Goal: Find specific fact: Find specific fact

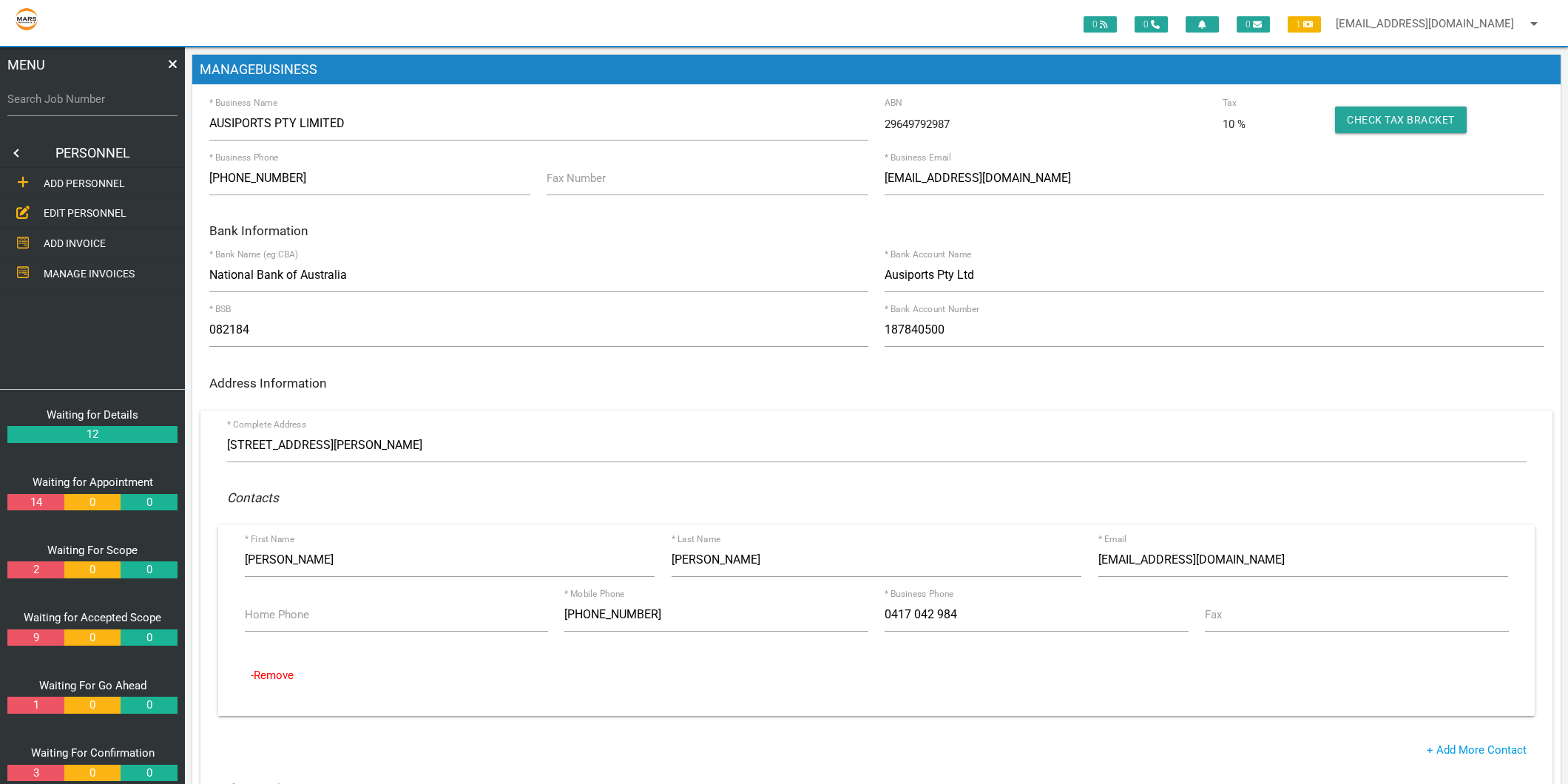
scroll to position [164, 0]
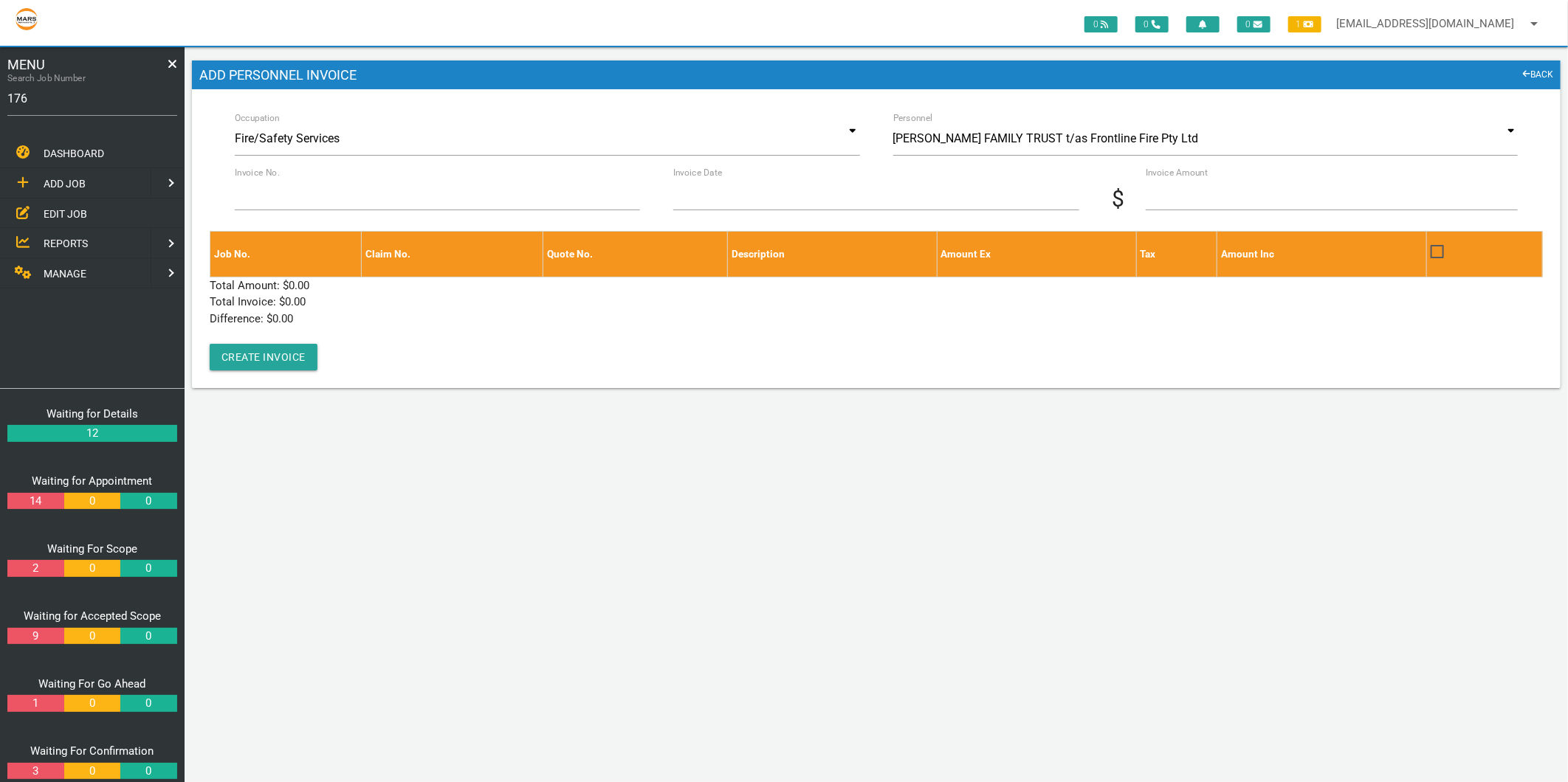
type input "1767"
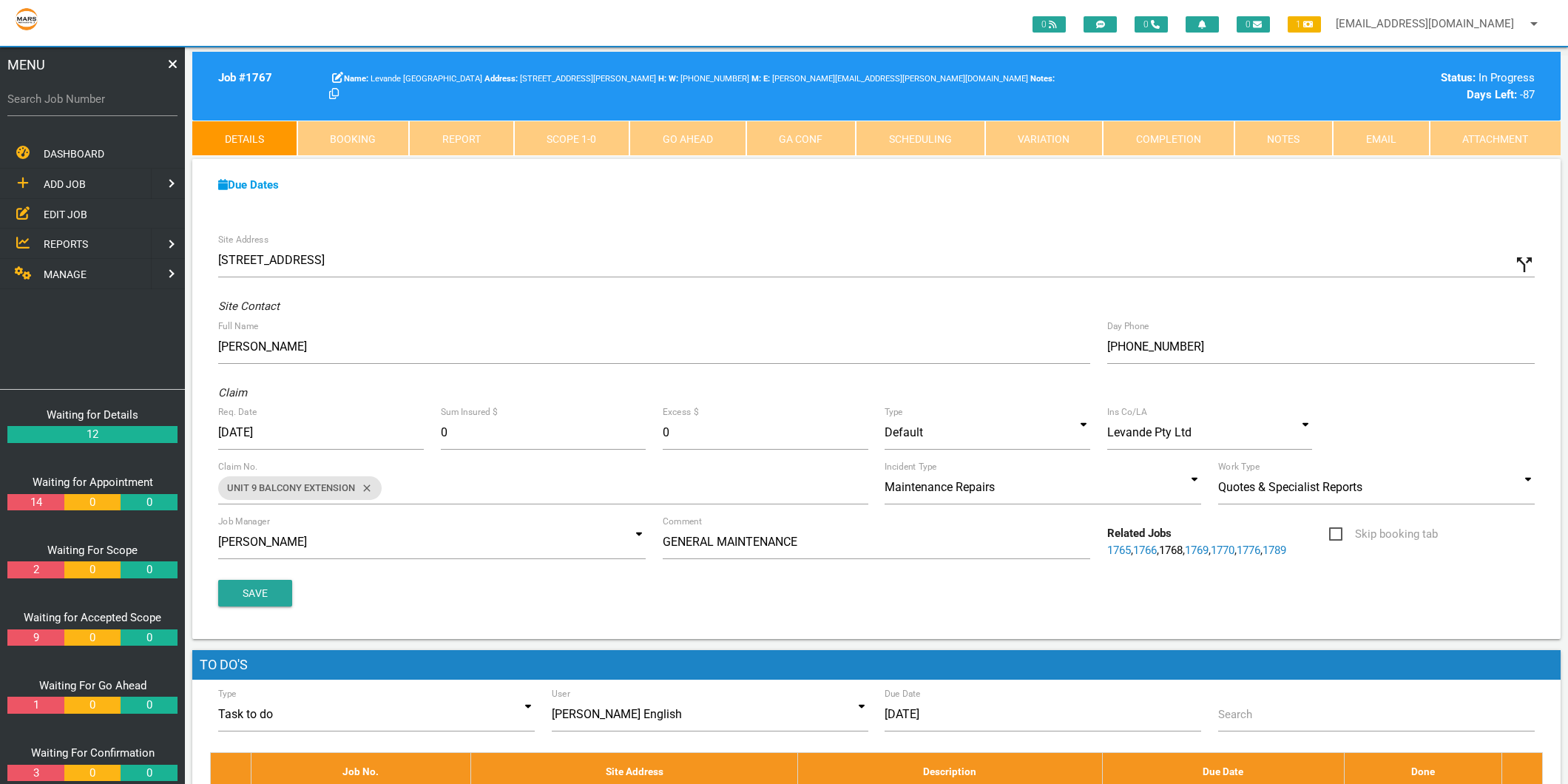
click at [595, 133] on link "Scope 1 - 0" at bounding box center [572, 138] width 116 height 36
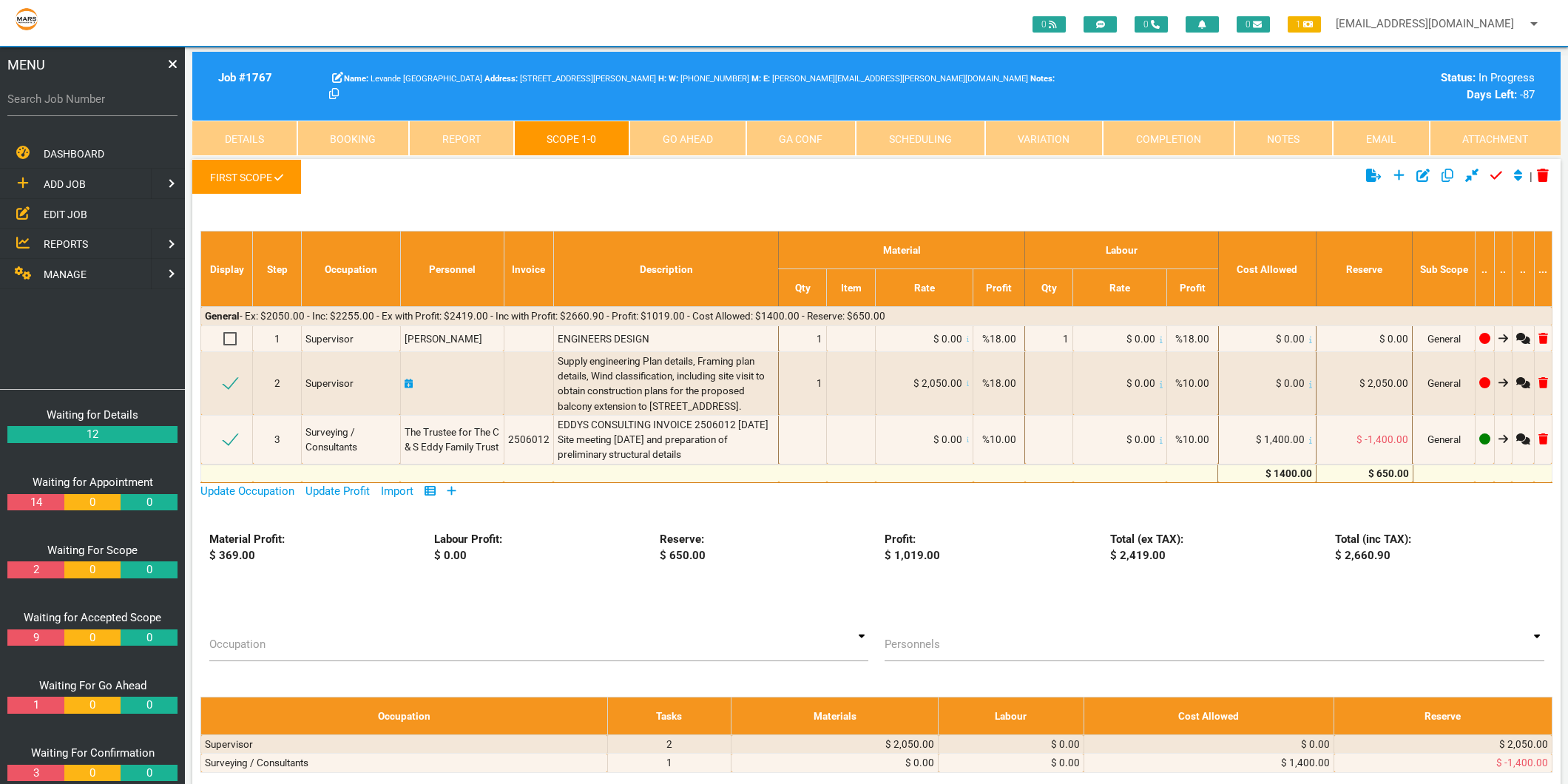
click at [1126, 130] on link "Completion" at bounding box center [1169, 138] width 131 height 36
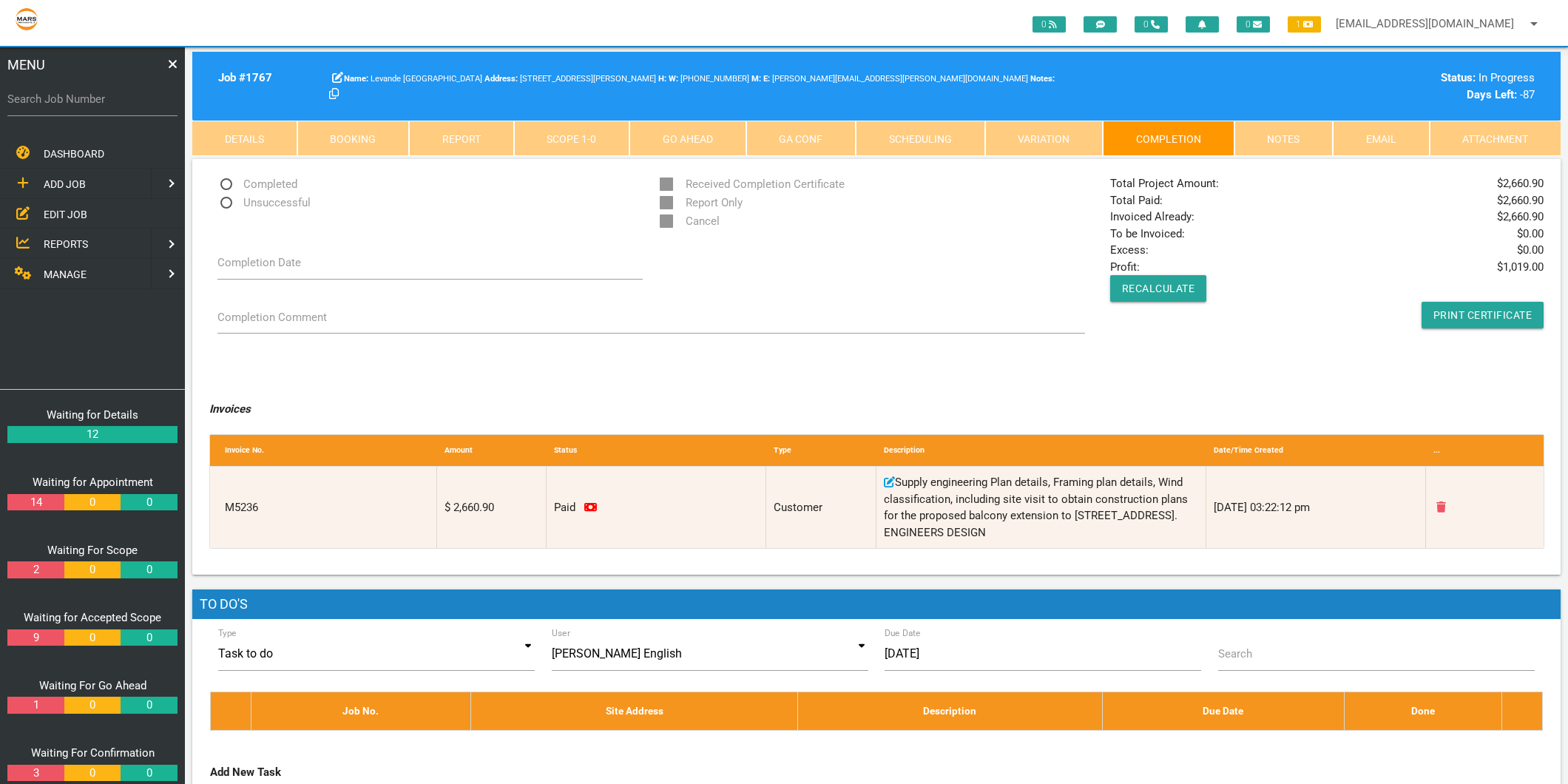
click at [82, 101] on label "Search Job Number" at bounding box center [92, 99] width 170 height 17
click at [82, 101] on input "Search Job Number" at bounding box center [92, 99] width 170 height 34
type input "1774"
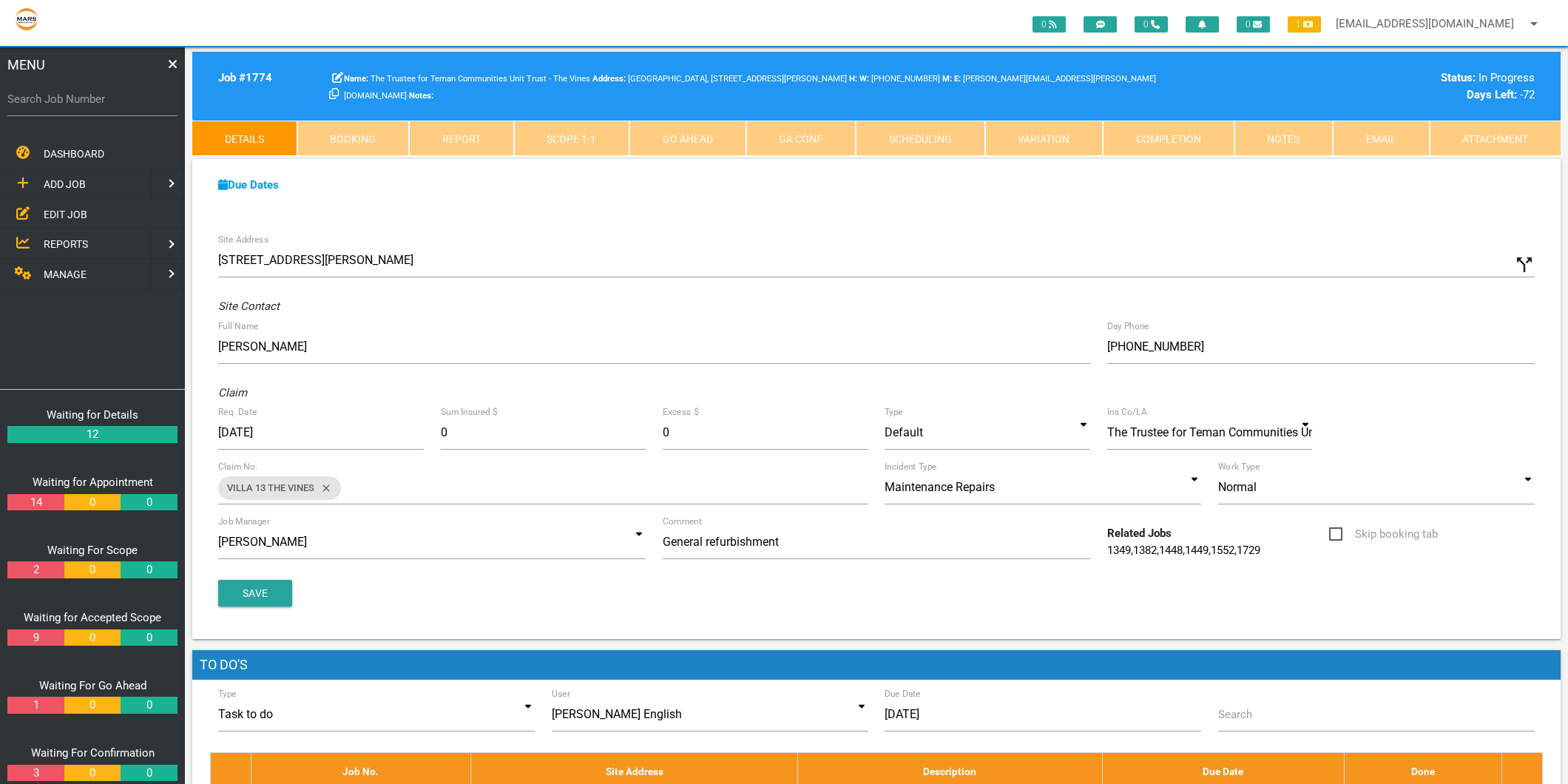
click at [1205, 130] on link "Completion" at bounding box center [1169, 138] width 131 height 36
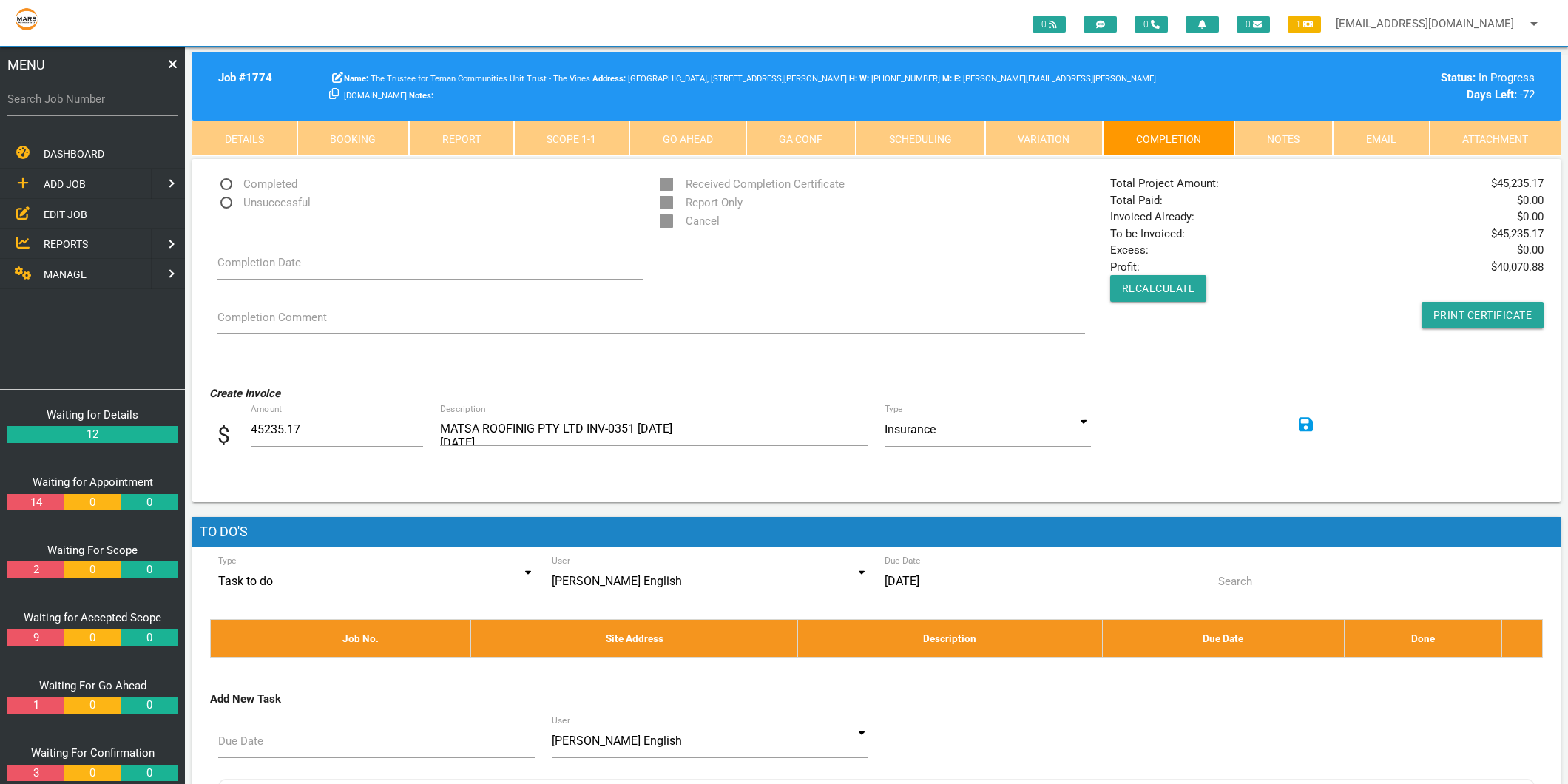
drag, startPoint x: 1544, startPoint y: 235, endPoint x: 1525, endPoint y: 236, distance: 19.0
click at [1525, 236] on div "Total Project Amount: $ 45,235.17 Total Paid: $ 0.00 Invoiced Already: $ 0.00 T…" at bounding box center [1327, 252] width 450 height 153
drag, startPoint x: 1525, startPoint y: 236, endPoint x: 1502, endPoint y: 234, distance: 23.1
click at [1502, 234] on span "$ 45,235.17" at bounding box center [1516, 234] width 52 height 17
drag, startPoint x: 1496, startPoint y: 234, endPoint x: 1542, endPoint y: 238, distance: 46.2
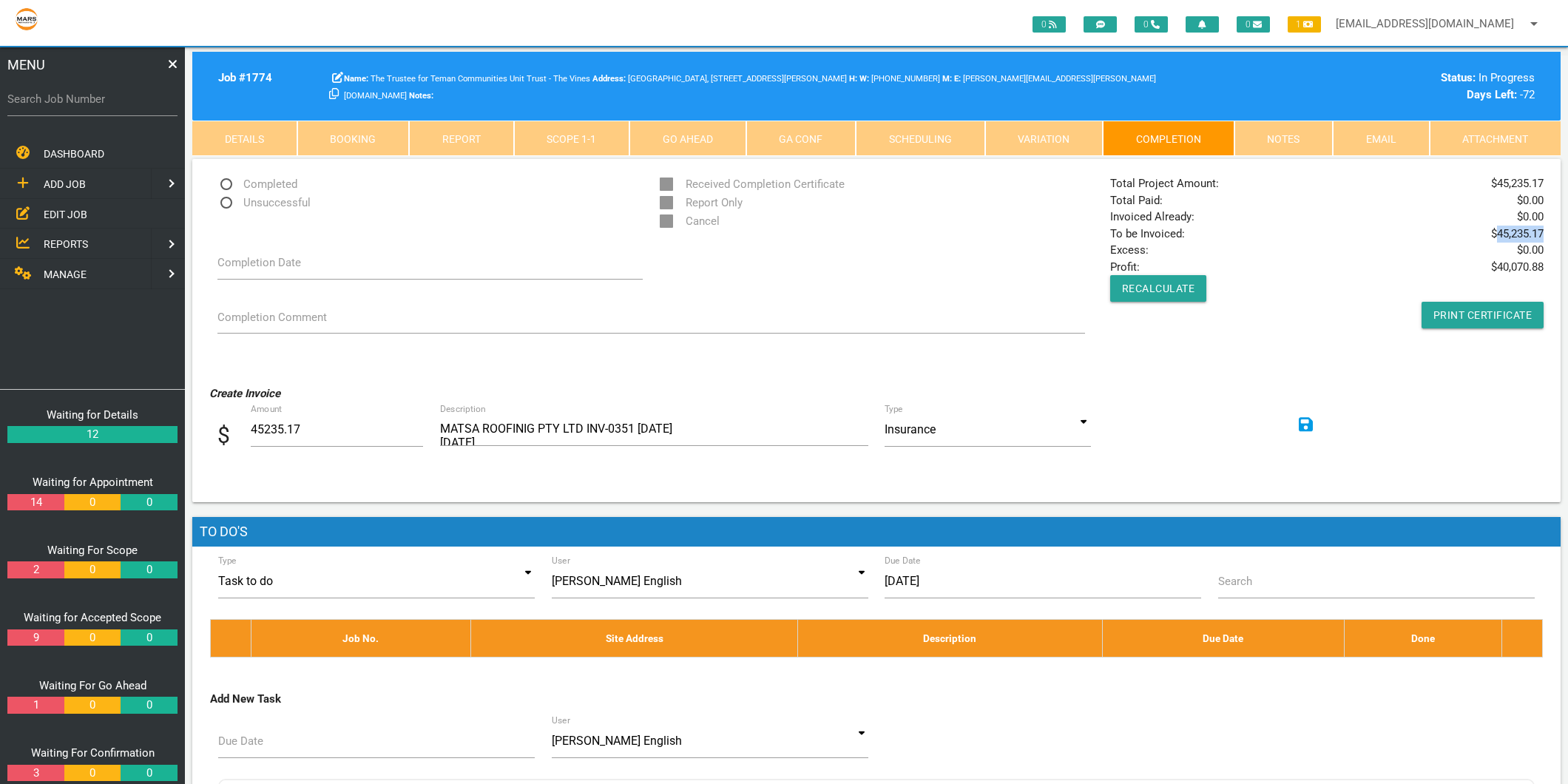
click at [1542, 238] on span "$ 45,235.17" at bounding box center [1516, 234] width 52 height 17
copy span "45,235.17"
click at [106, 100] on label "Search Job Number" at bounding box center [92, 99] width 170 height 17
click at [106, 100] on input "Search Job Number" at bounding box center [92, 99] width 170 height 34
type input "1775"
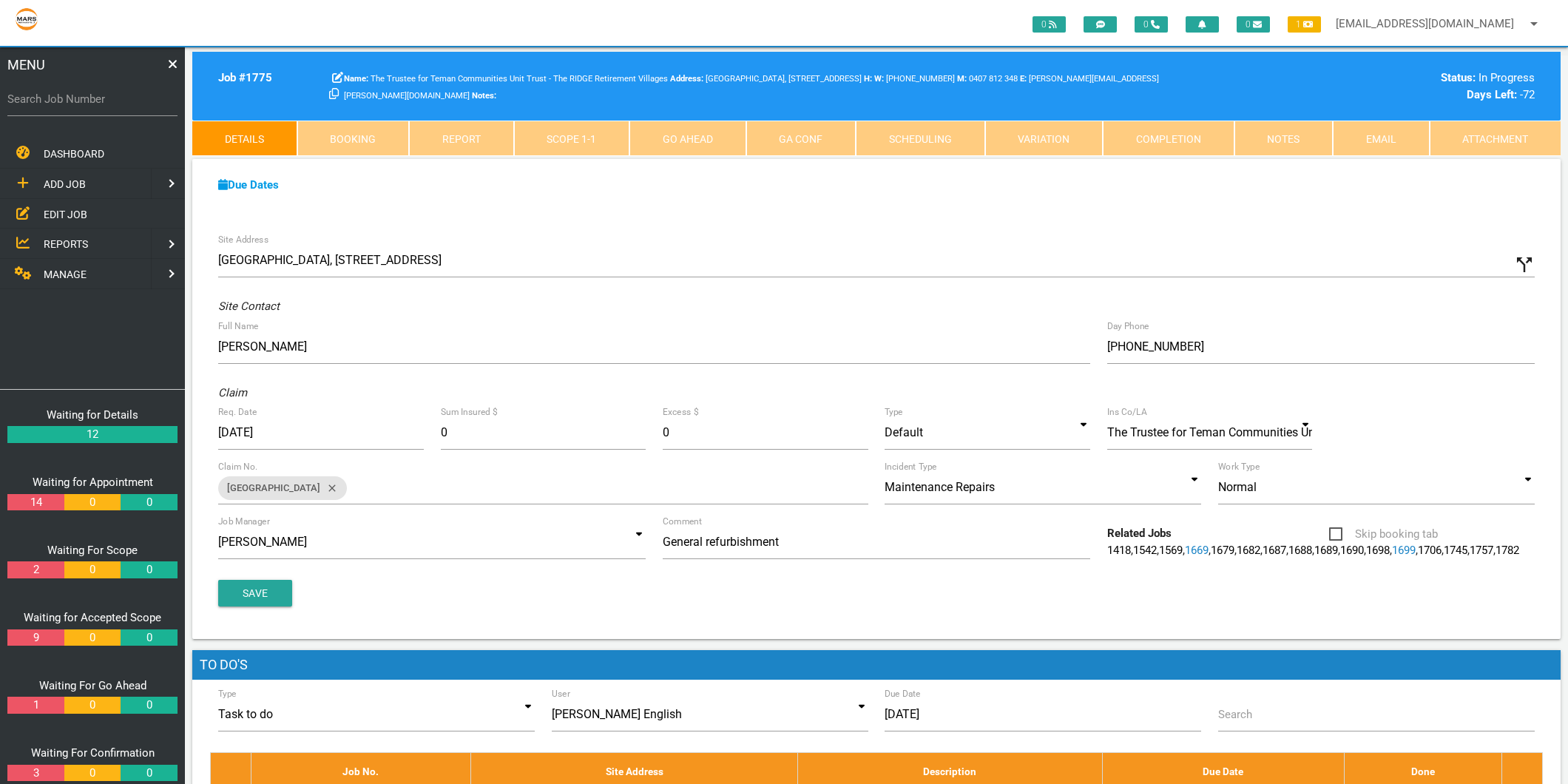
click at [47, 102] on label "Search Job Number" at bounding box center [92, 99] width 170 height 17
click at [47, 102] on input "Search Job Number" at bounding box center [92, 99] width 170 height 34
type input "1767"
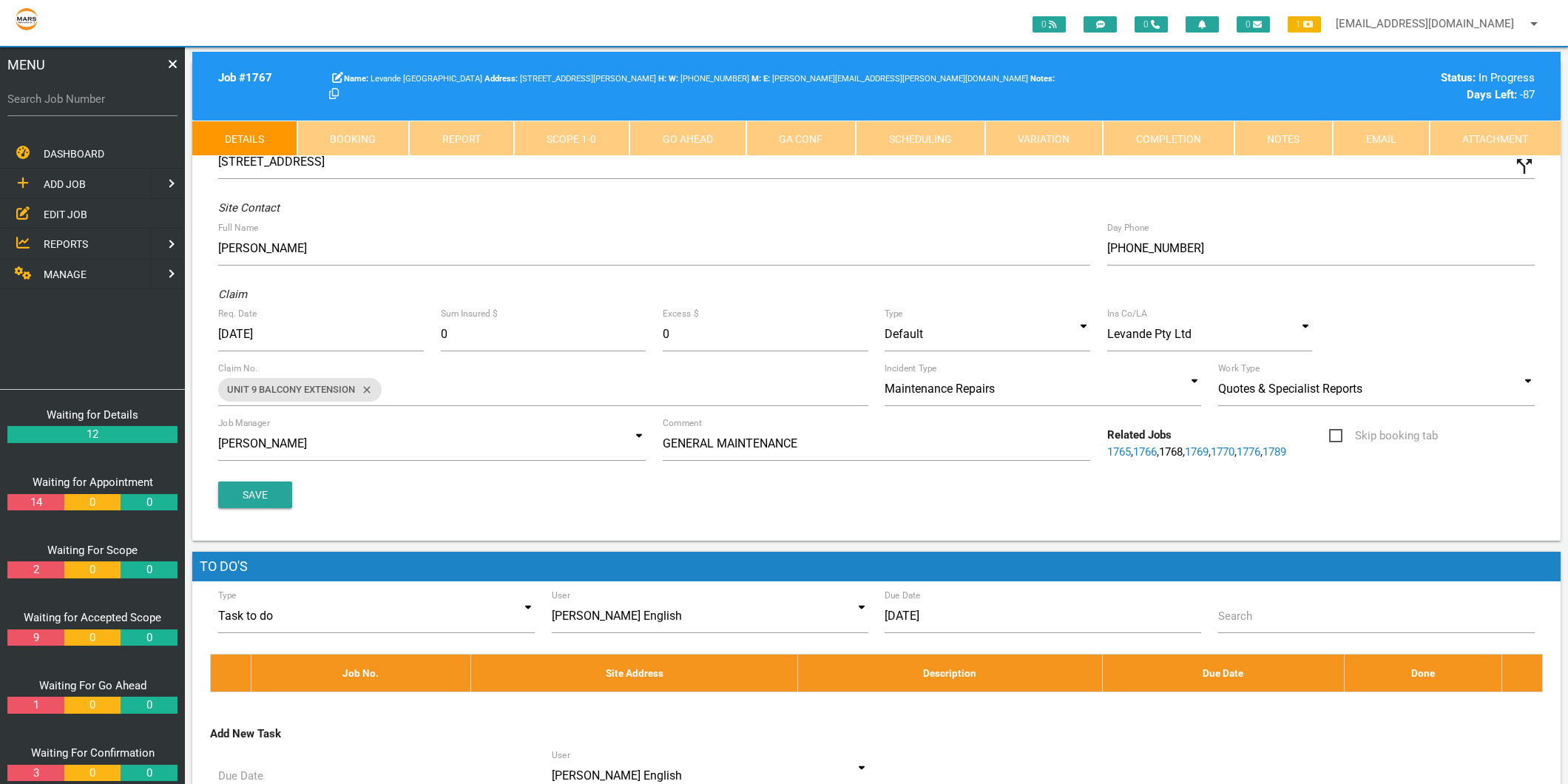
click at [570, 128] on link "Scope 1 - 0" at bounding box center [572, 138] width 116 height 36
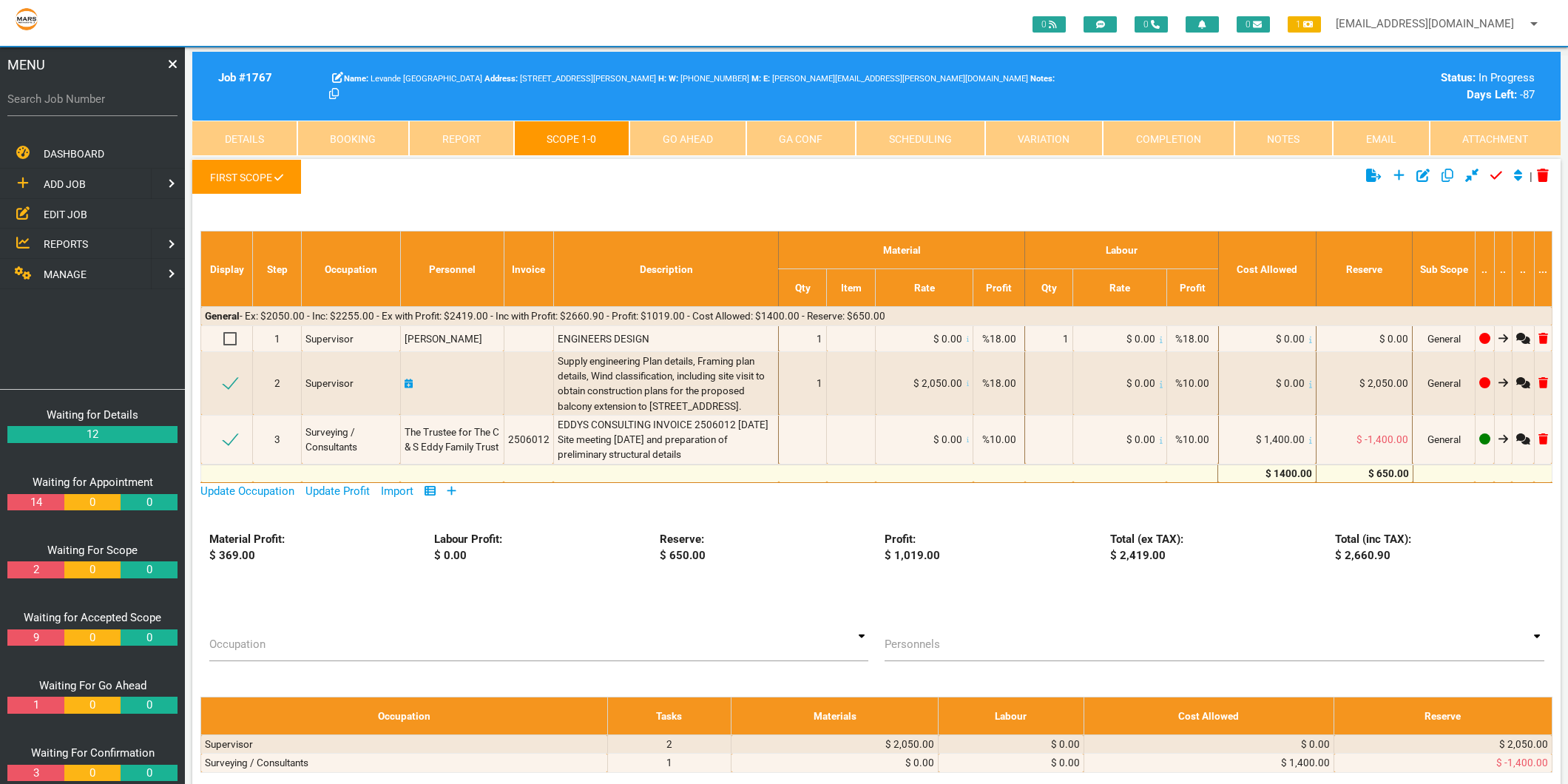
click at [1195, 141] on link "Completion" at bounding box center [1169, 138] width 131 height 36
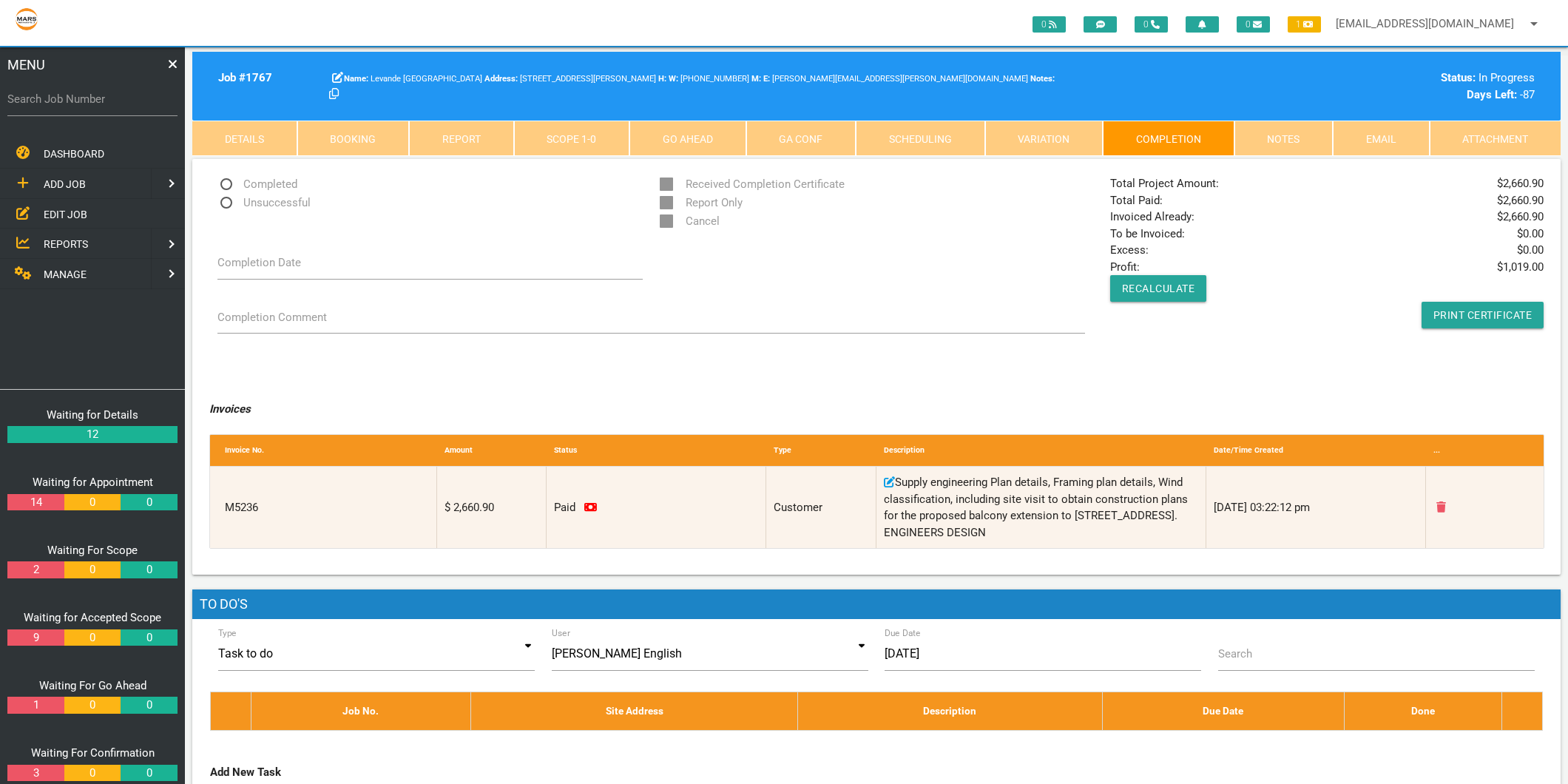
click at [1272, 139] on link "Notes" at bounding box center [1284, 138] width 99 height 36
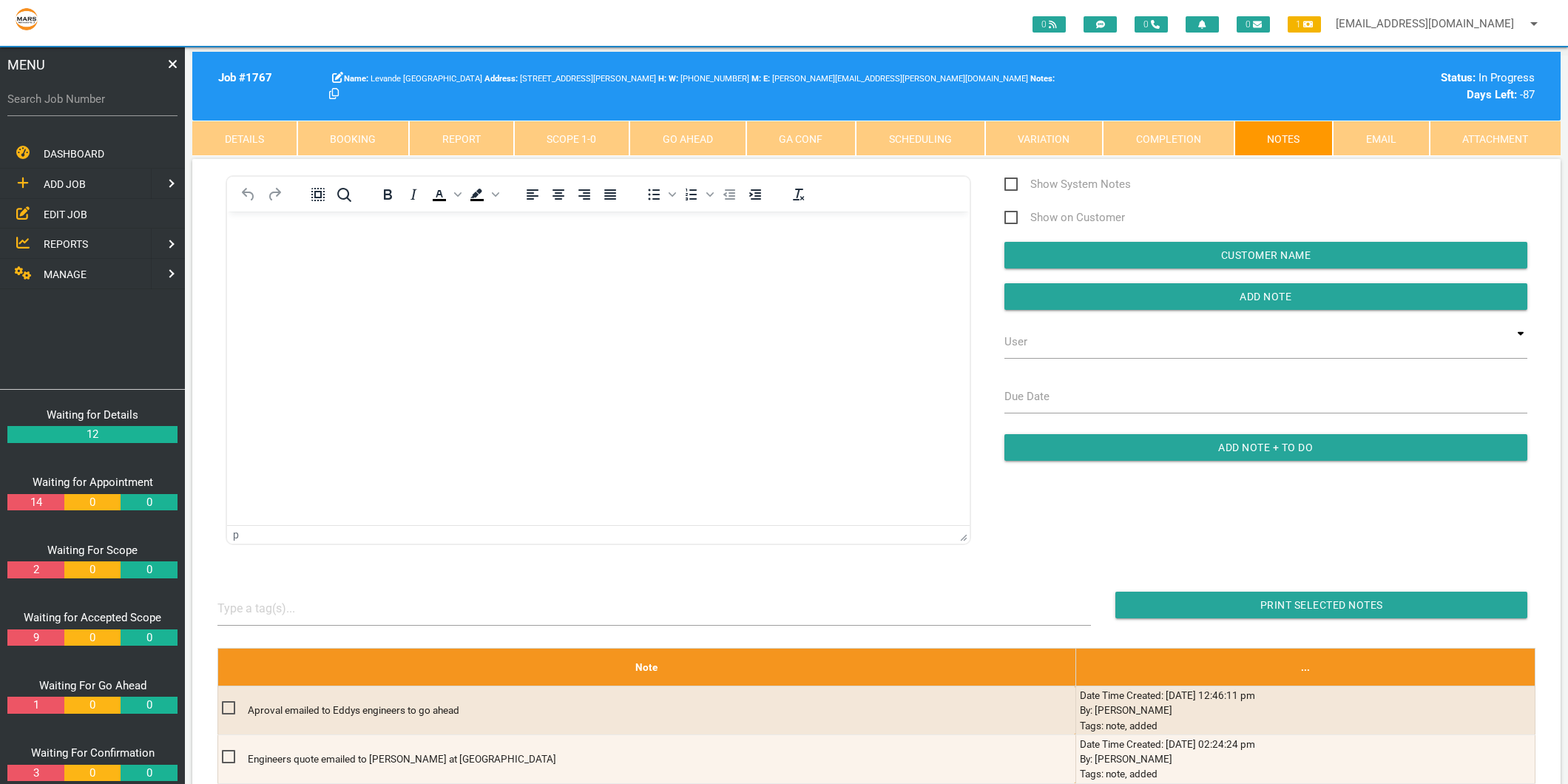
click at [90, 79] on div "MENU" at bounding box center [92, 65] width 185 height 35
click at [84, 86] on div "Search Job Number" at bounding box center [92, 102] width 170 height 40
type input "1766"
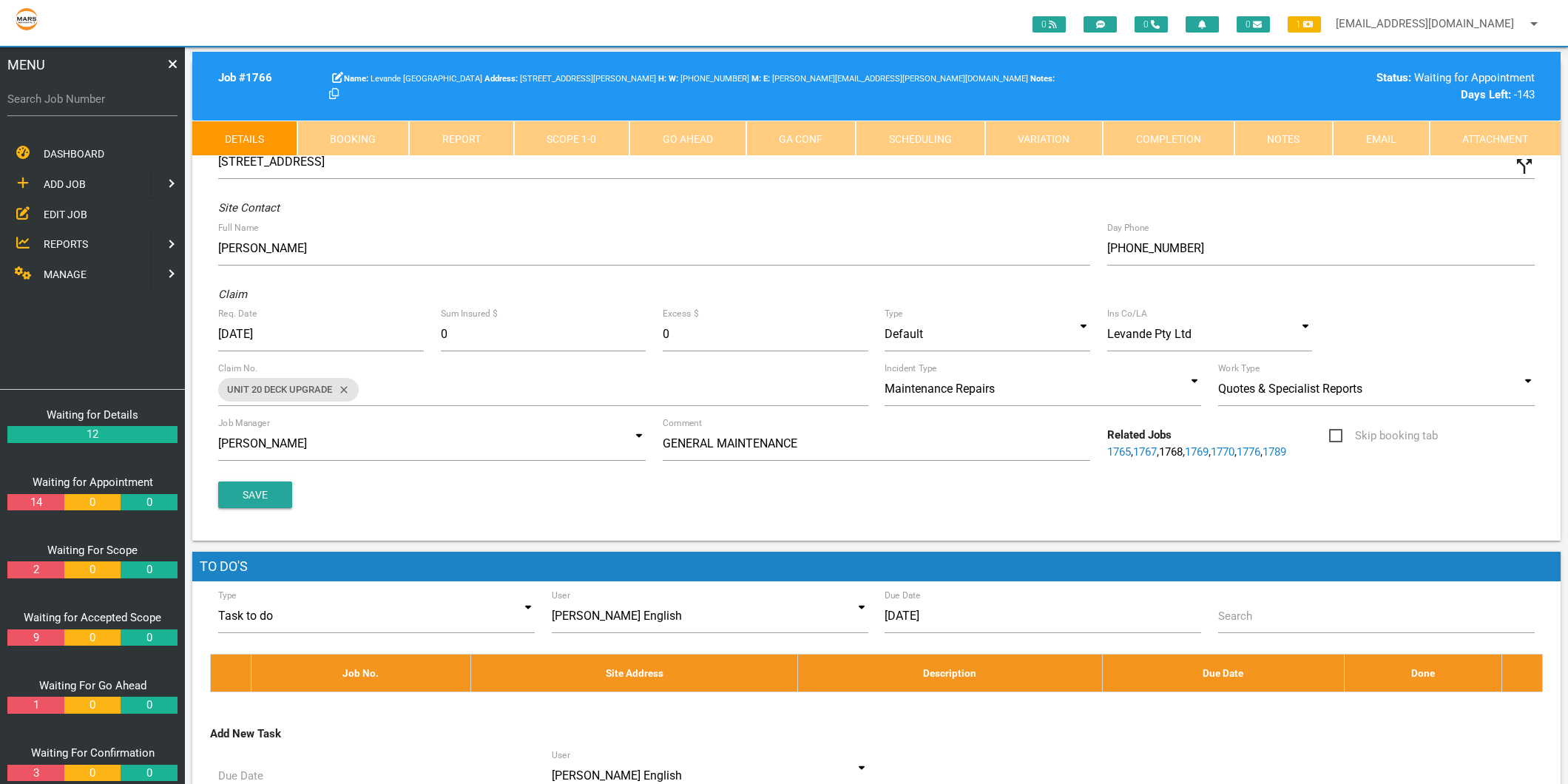
click at [1176, 139] on link "Completion" at bounding box center [1169, 138] width 131 height 36
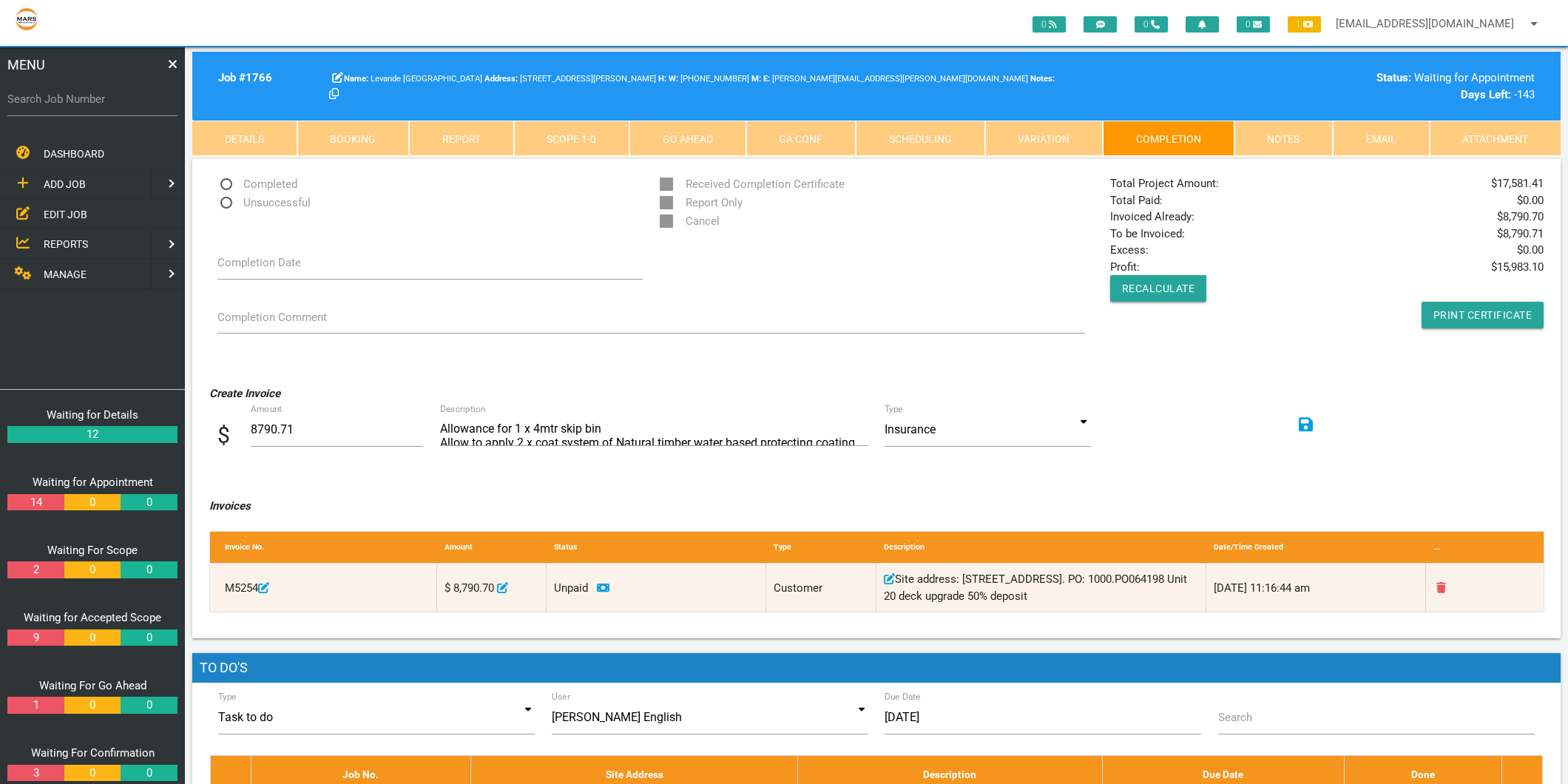
click at [220, 130] on link "Details" at bounding box center [245, 138] width 105 height 36
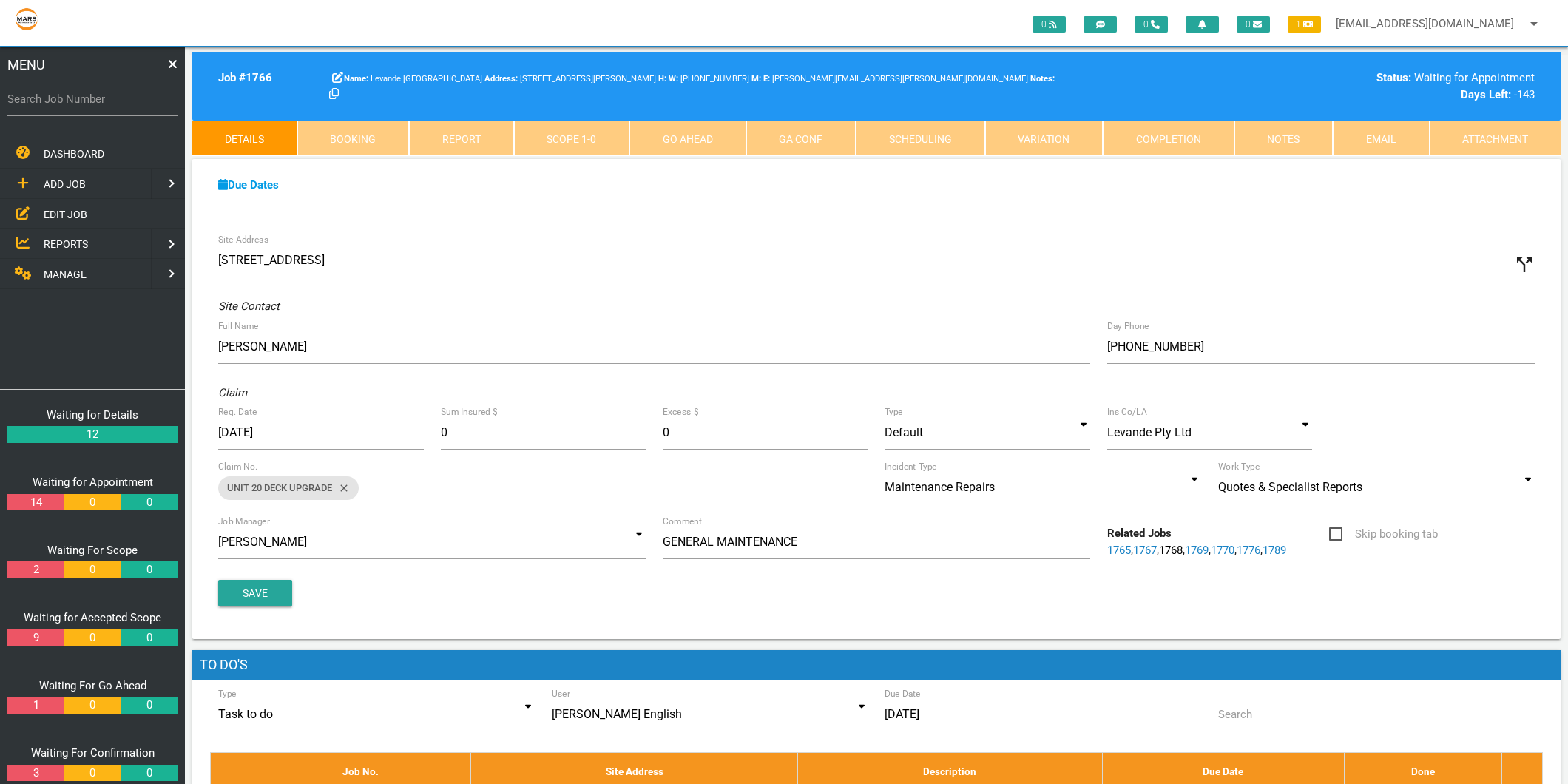
click at [70, 97] on label "Search Job Number" at bounding box center [92, 99] width 170 height 17
click at [70, 97] on input "Search Job Number" at bounding box center [92, 99] width 170 height 34
type input "1775"
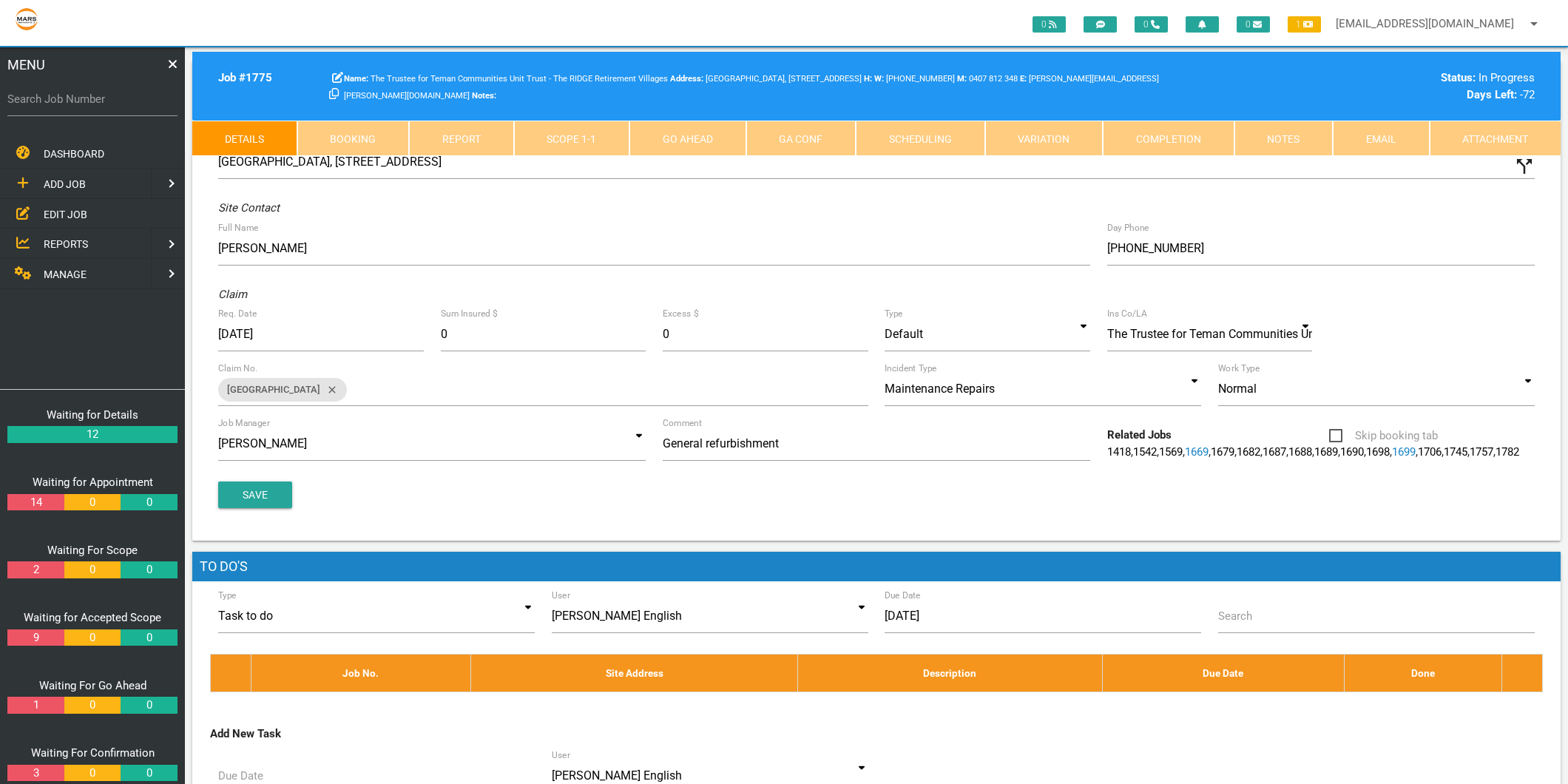
click at [1184, 142] on link "Completion" at bounding box center [1169, 138] width 131 height 36
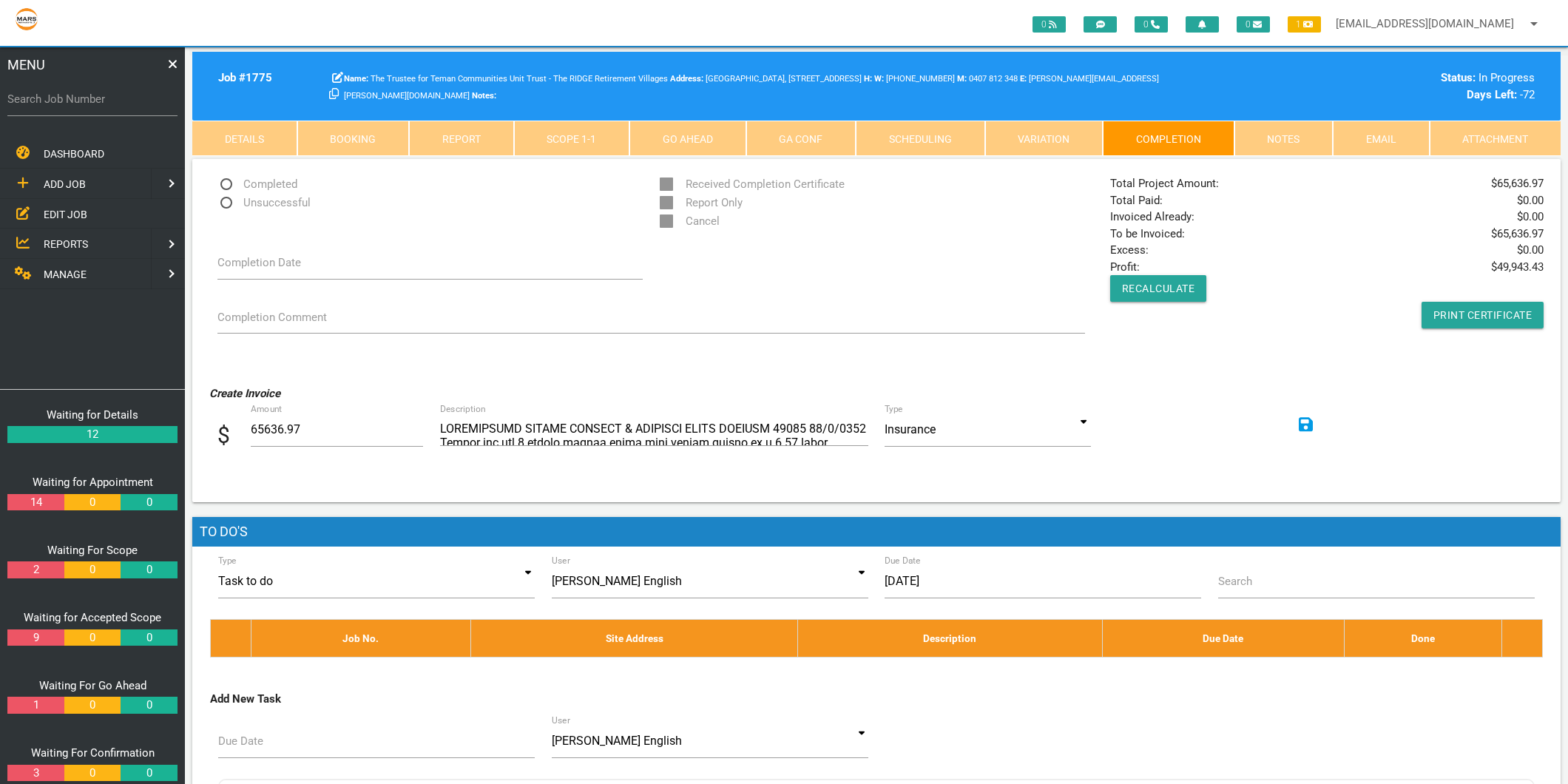
click at [77, 102] on label "Search Job Number" at bounding box center [92, 99] width 170 height 17
click at [77, 102] on input "Search Job Number" at bounding box center [92, 99] width 170 height 34
type input "1715"
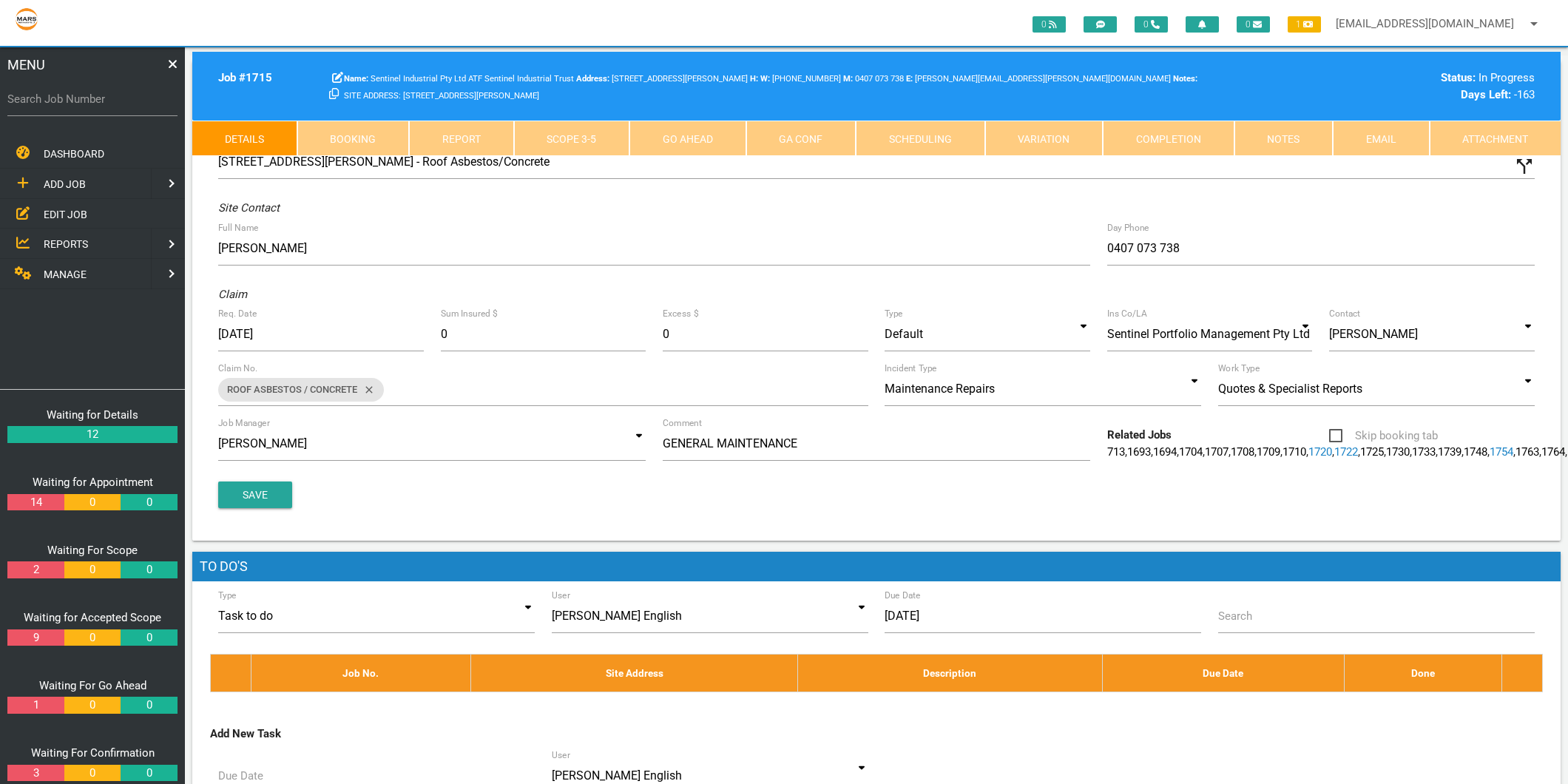
click at [1211, 141] on link "Completion" at bounding box center [1169, 138] width 131 height 36
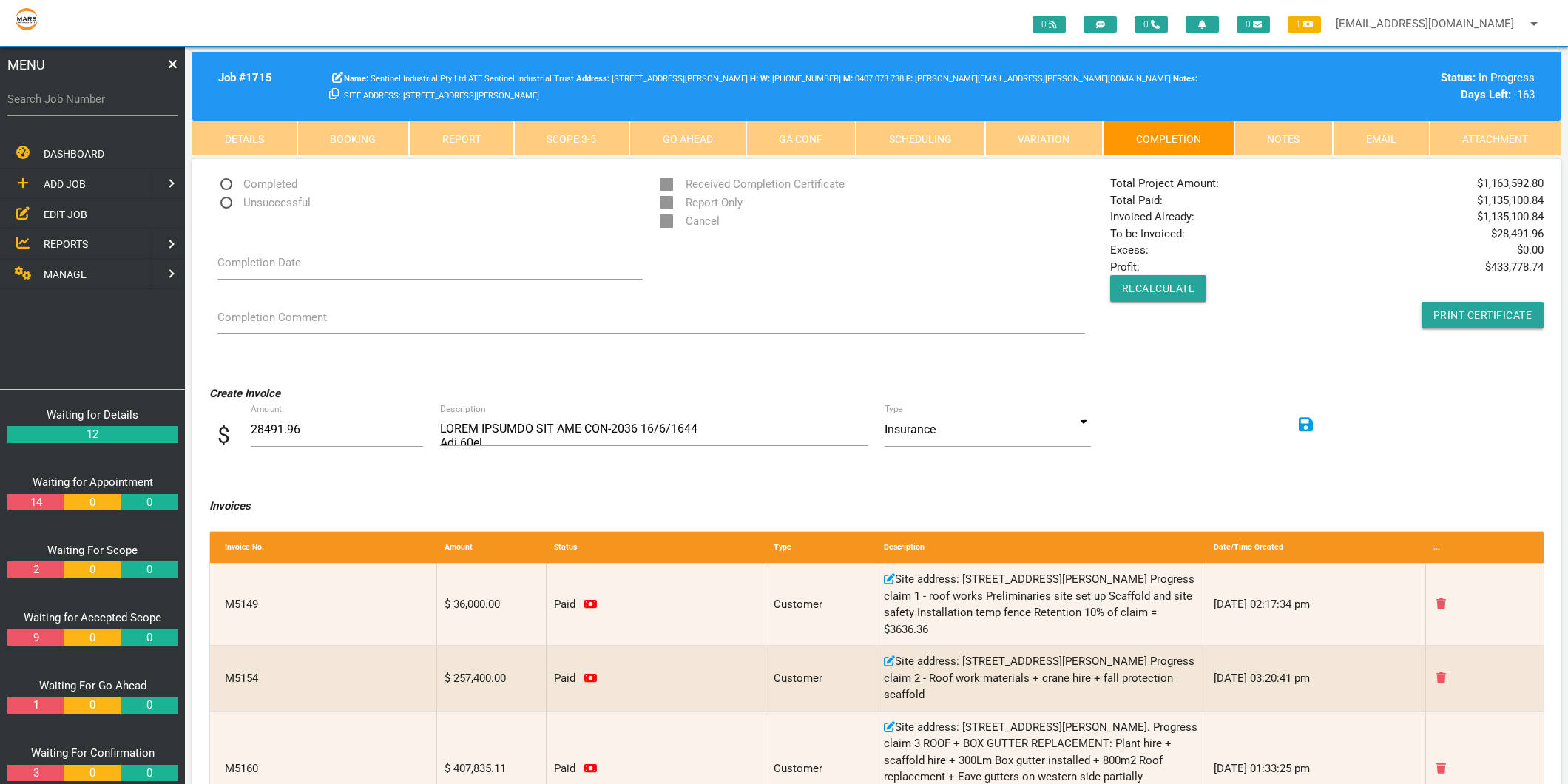
drag, startPoint x: 1500, startPoint y: 231, endPoint x: 1553, endPoint y: 236, distance: 53.2
click at [1553, 236] on div "Completed Unsuccessful Received Completion Certificate Report Only Cancel Compl…" at bounding box center [876, 266] width 1368 height 216
drag, startPoint x: 1553, startPoint y: 236, endPoint x: 1546, endPoint y: 231, distance: 8.6
click at [1546, 231] on div "Total Project Amount: $ 1,163,592.80 Total Paid: $ 1,135,100.84 Invoiced Alread…" at bounding box center [1327, 252] width 450 height 153
drag, startPoint x: 1546, startPoint y: 231, endPoint x: 1529, endPoint y: 231, distance: 17.0
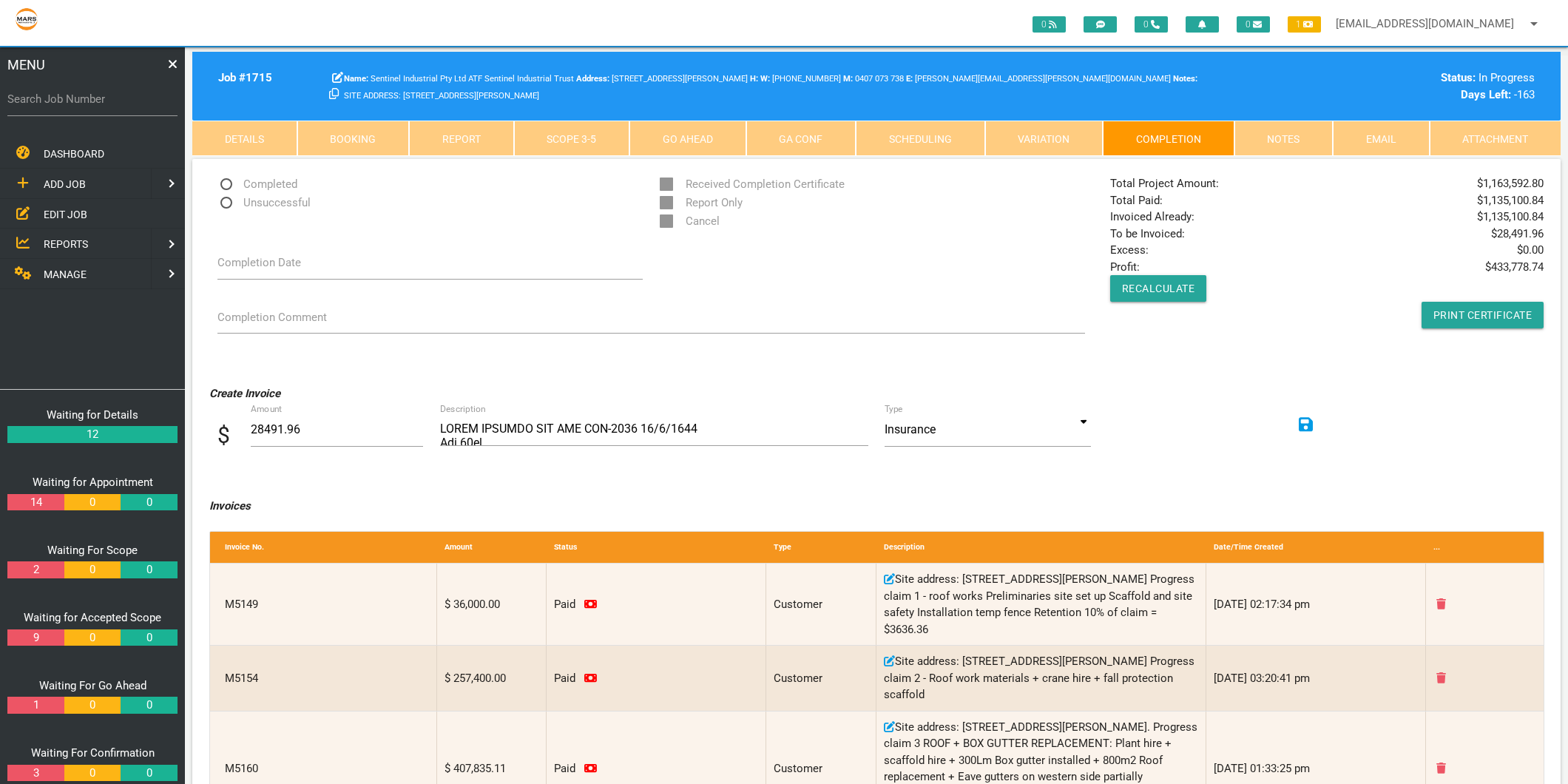
click at [1529, 231] on div "Total Project Amount: $ 1,163,592.80 Total Paid: $ 1,135,100.84 Invoiced Alread…" at bounding box center [1327, 252] width 450 height 153
drag, startPoint x: 1529, startPoint y: 231, endPoint x: 1489, endPoint y: 236, distance: 40.3
click at [1491, 236] on span "$ 28,491.96" at bounding box center [1516, 234] width 52 height 17
drag, startPoint x: 1496, startPoint y: 234, endPoint x: 1542, endPoint y: 238, distance: 46.2
click at [1542, 238] on span "$ 28,491.96" at bounding box center [1516, 234] width 52 height 17
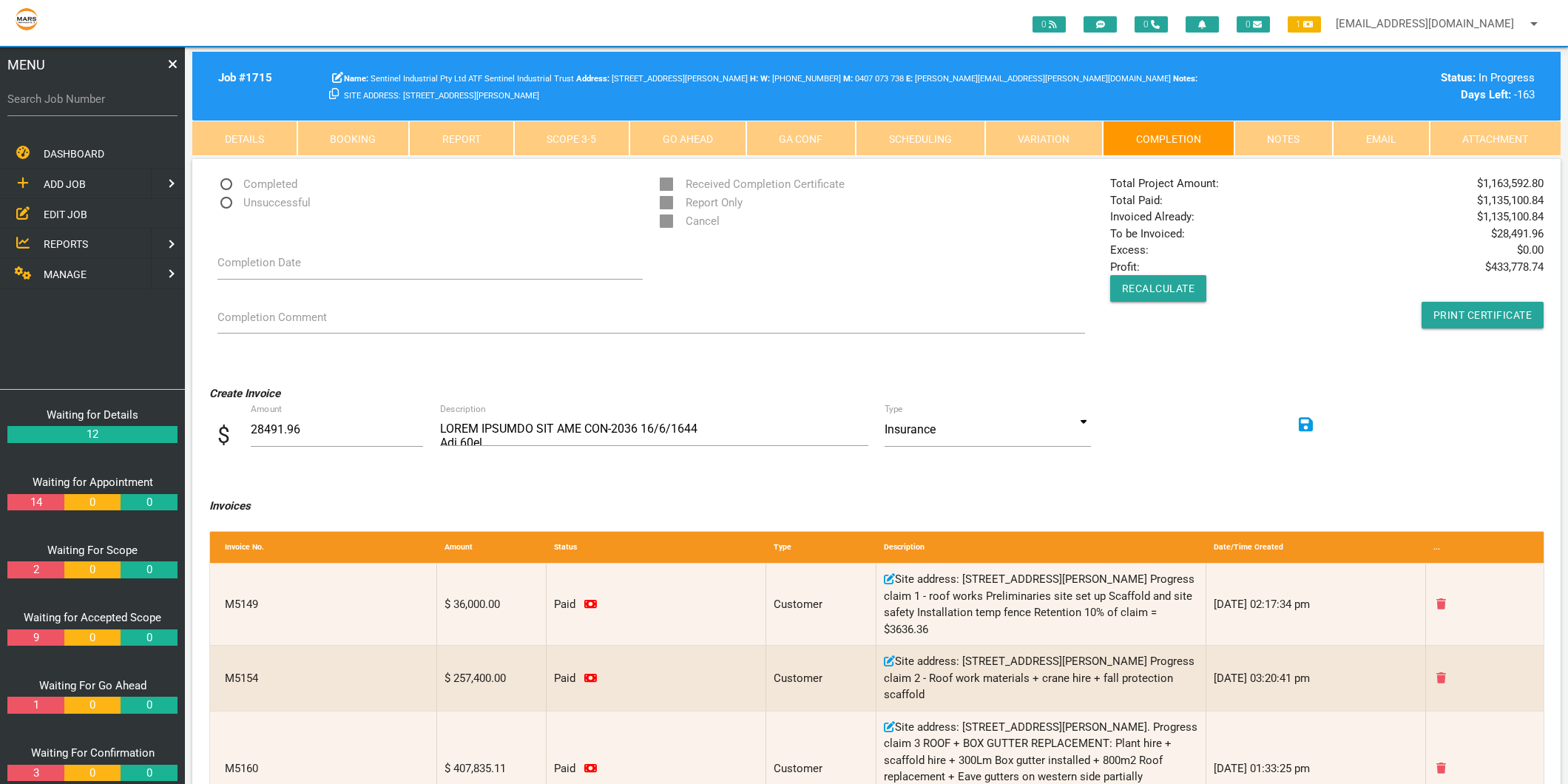
click at [11, 100] on label "Search Job Number" at bounding box center [92, 99] width 170 height 17
click at [11, 100] on input "Search Job Number" at bounding box center [92, 99] width 170 height 34
type input "1743"
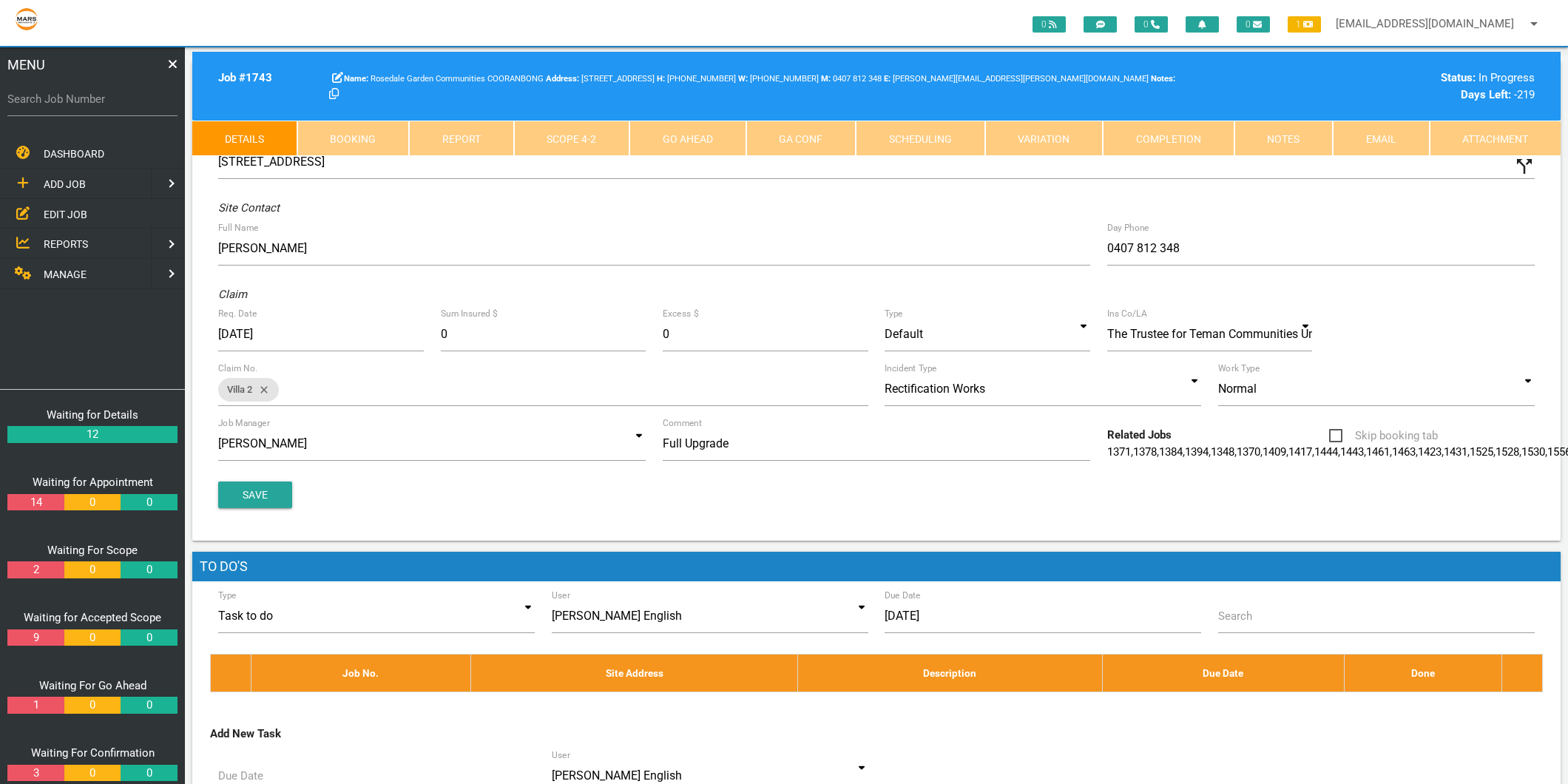
click at [1195, 135] on link "Completion" at bounding box center [1169, 138] width 131 height 36
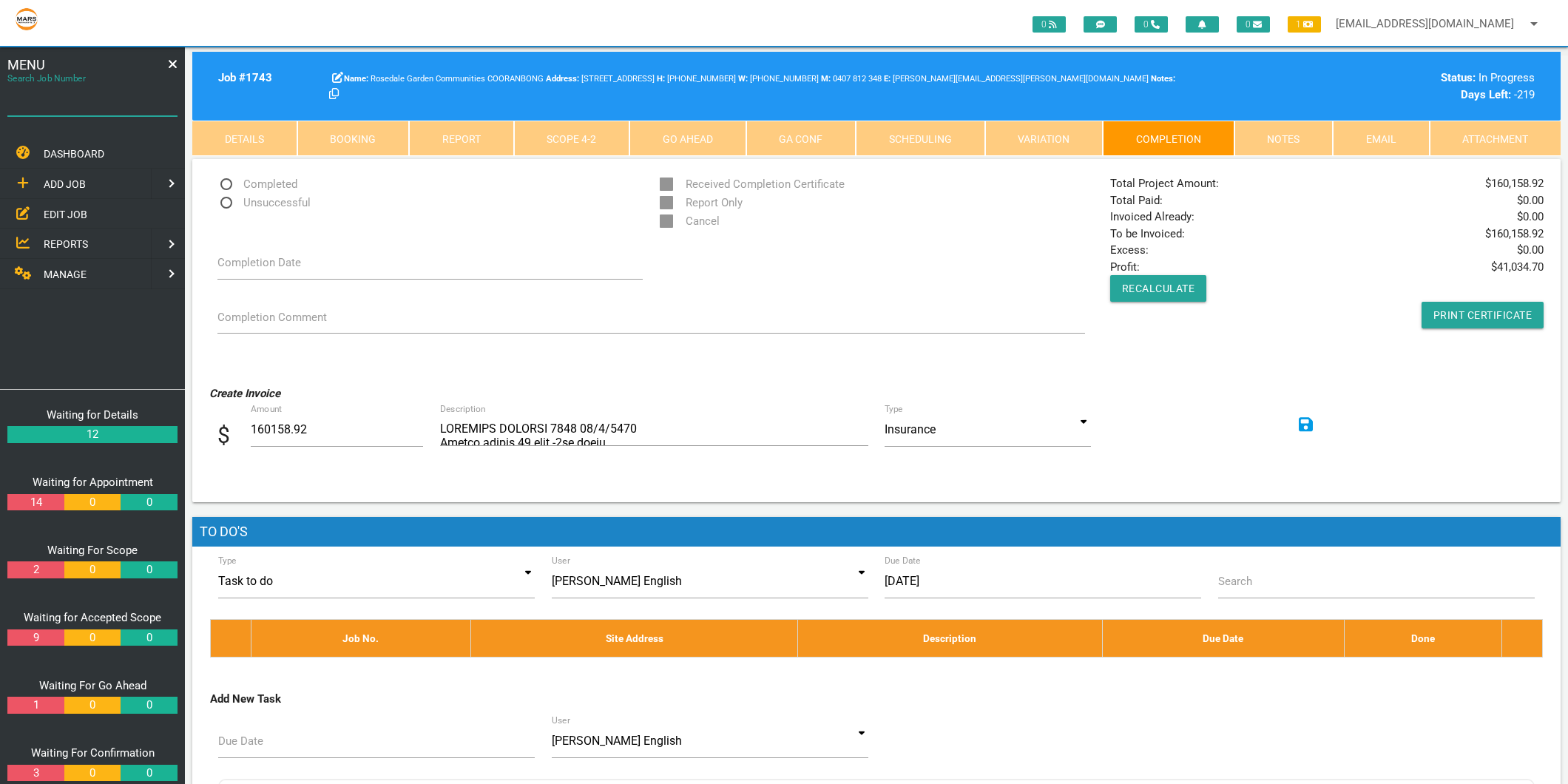
click at [83, 85] on div "Search Job Number" at bounding box center [92, 102] width 170 height 40
type input "176"
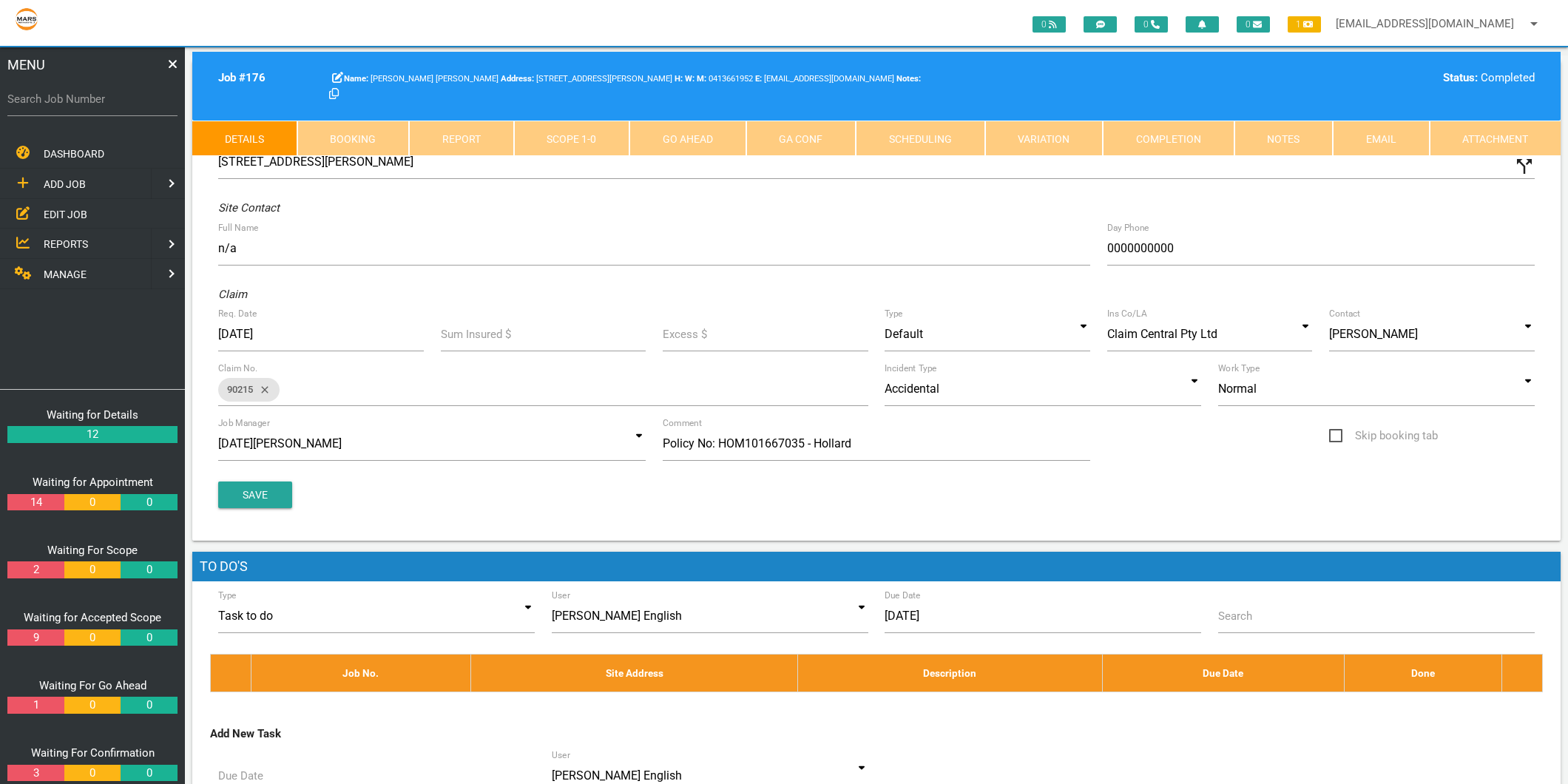
click at [45, 91] on label "Search Job Number" at bounding box center [92, 99] width 170 height 17
click at [45, 91] on input "Search Job Number" at bounding box center [92, 99] width 170 height 34
type input "1776"
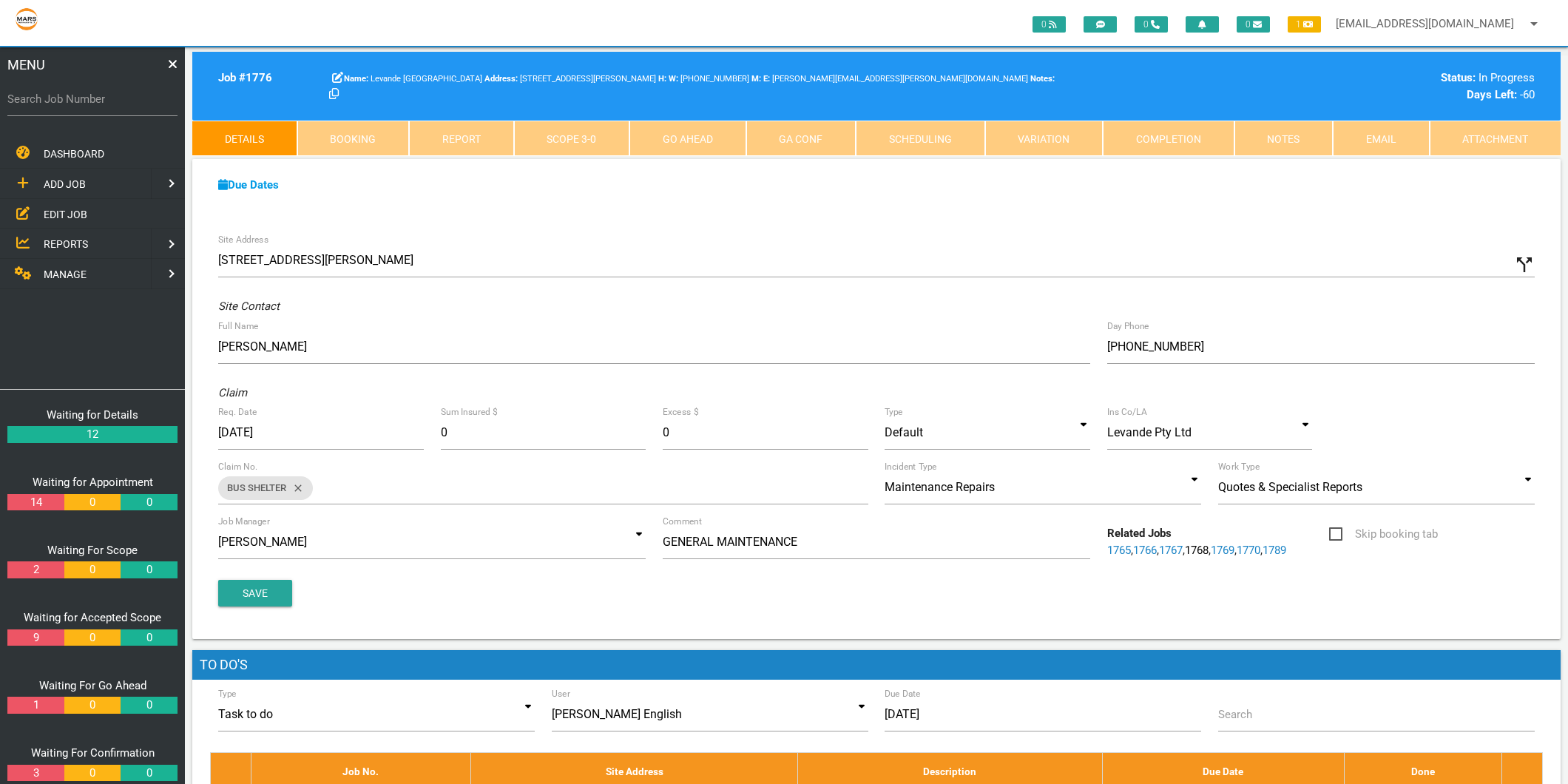
click at [1166, 119] on div "Job # 1776 [GEOGRAPHIC_DATA] [STREET_ADDRESS][PERSON_NAME] W: [PHONE_NUMBER] Na…" at bounding box center [876, 86] width 1368 height 69
click at [1163, 128] on link "Completion" at bounding box center [1169, 138] width 131 height 36
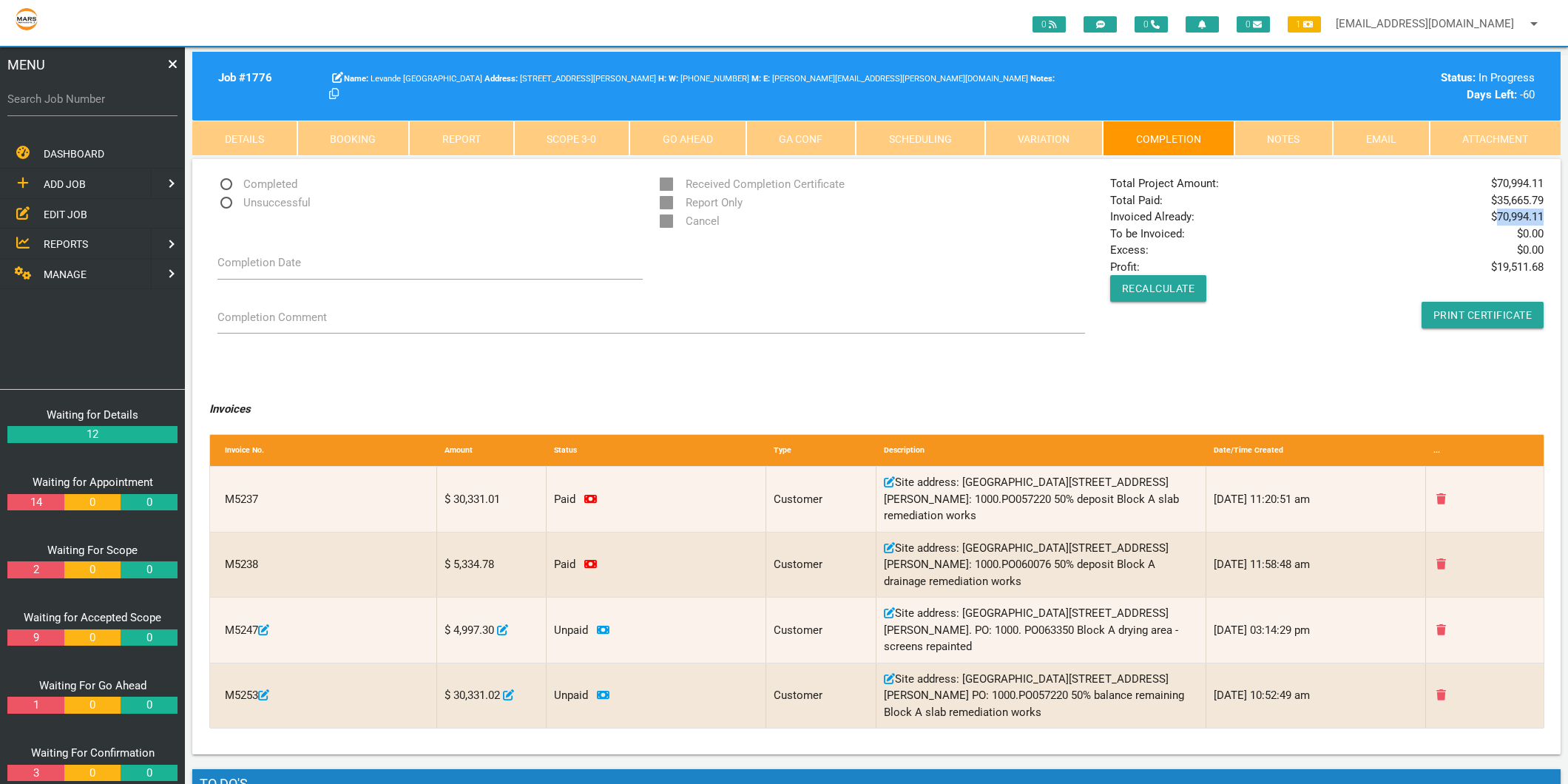
drag, startPoint x: 1542, startPoint y: 216, endPoint x: 1499, endPoint y: 216, distance: 43.0
click at [1499, 216] on span "$ 70,994.11" at bounding box center [1516, 217] width 52 height 17
copy span "70,994.11"
drag, startPoint x: 1497, startPoint y: 202, endPoint x: 1542, endPoint y: 201, distance: 45.0
click at [1542, 201] on span "$ 35,665.79" at bounding box center [1516, 201] width 52 height 17
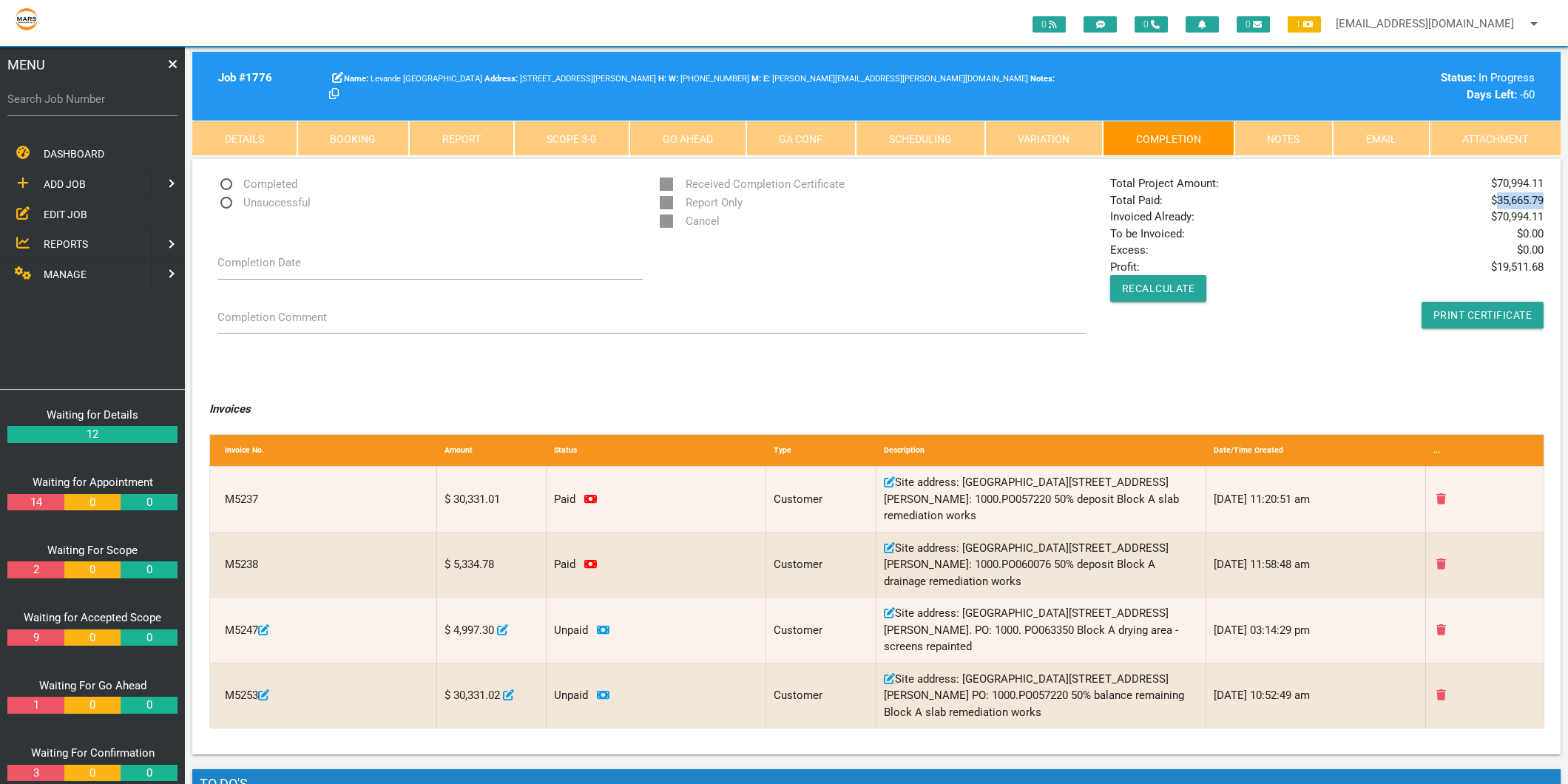
copy span "35,665.79"
click at [6, 100] on div "MENU Search Job Number DASHBOARD ADD JOB EDIT JOB REPORTS MANAGE ADD JOB NEW CU…" at bounding box center [92, 415] width 185 height 737
click at [17, 100] on label "Search Job Number" at bounding box center [92, 99] width 170 height 17
click at [17, 100] on input "Search Job Number" at bounding box center [92, 99] width 170 height 34
type input "1783"
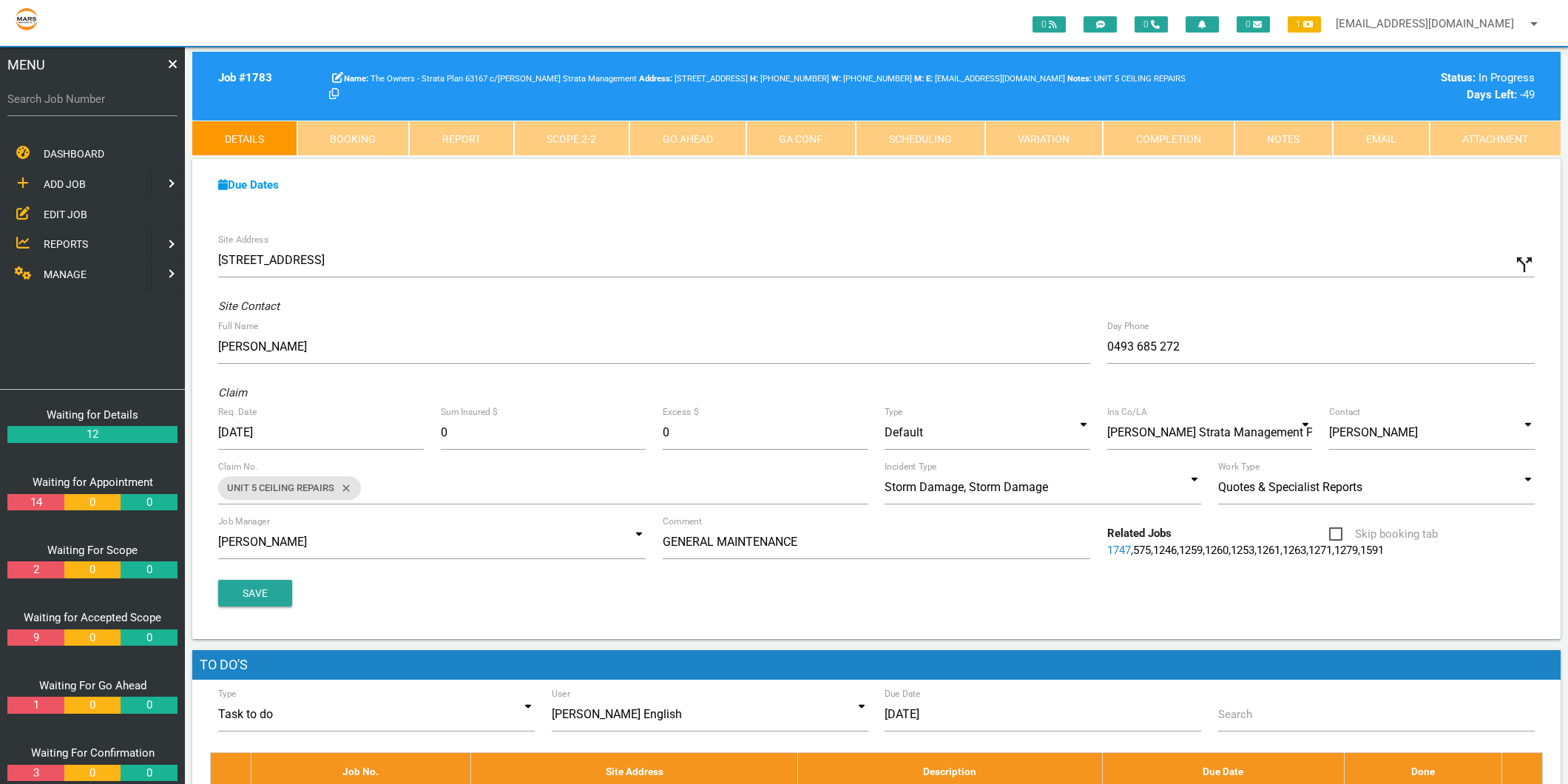
click at [1224, 129] on link "Completion" at bounding box center [1169, 138] width 131 height 36
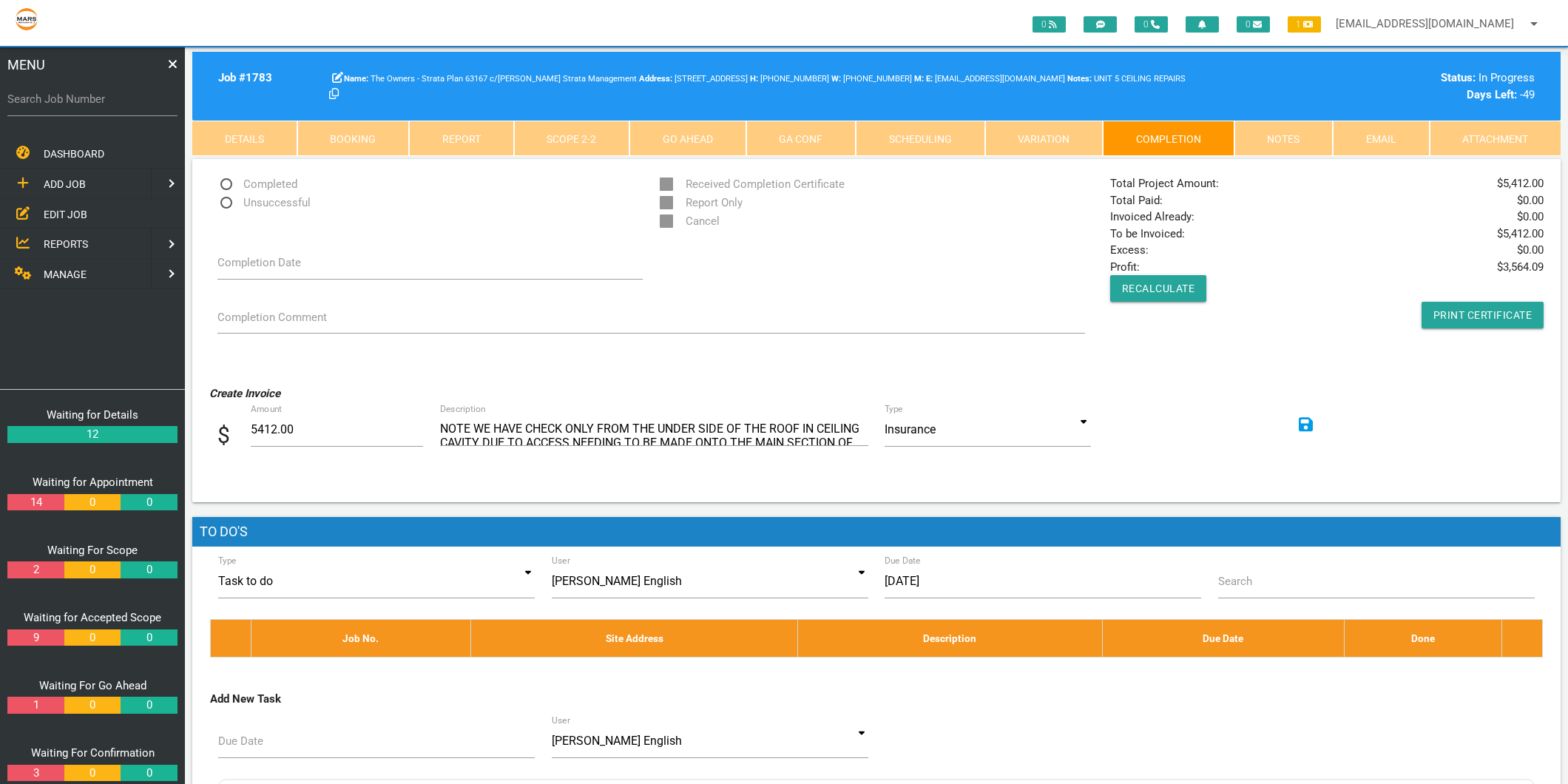
click at [227, 146] on link "Details" at bounding box center [245, 138] width 105 height 36
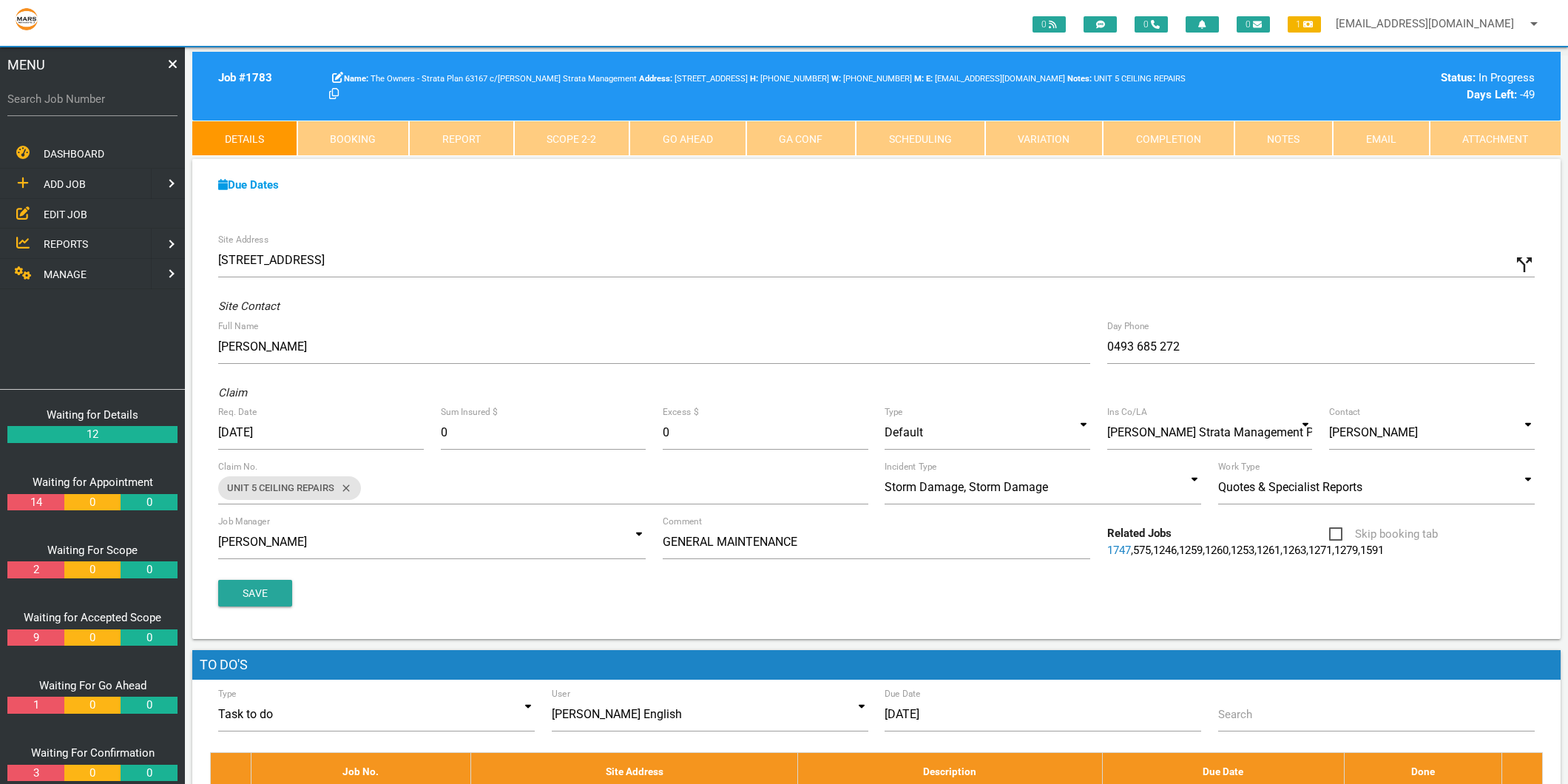
click at [1170, 152] on link "Completion" at bounding box center [1169, 138] width 131 height 36
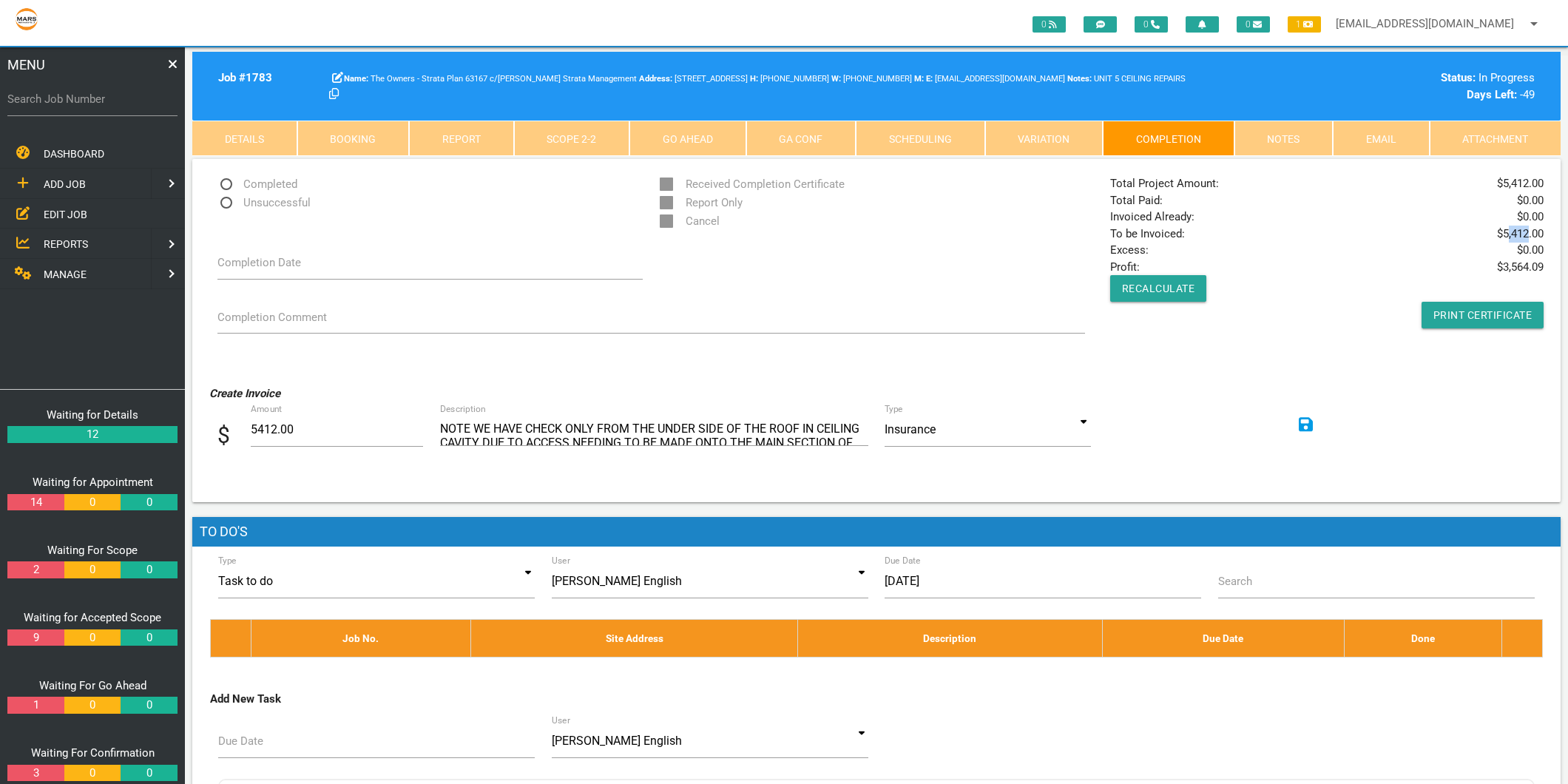
drag, startPoint x: 1506, startPoint y: 236, endPoint x: 1528, endPoint y: 236, distance: 22.0
click at [1528, 236] on span "$ 5,412.00" at bounding box center [1520, 234] width 47 height 17
drag, startPoint x: 1528, startPoint y: 236, endPoint x: 1556, endPoint y: 238, distance: 28.1
click at [1556, 238] on div "Completed Unsuccessful Received Completion Certificate Report Only Cancel Compl…" at bounding box center [876, 266] width 1368 height 216
drag, startPoint x: 1500, startPoint y: 230, endPoint x: 1541, endPoint y: 232, distance: 41.0
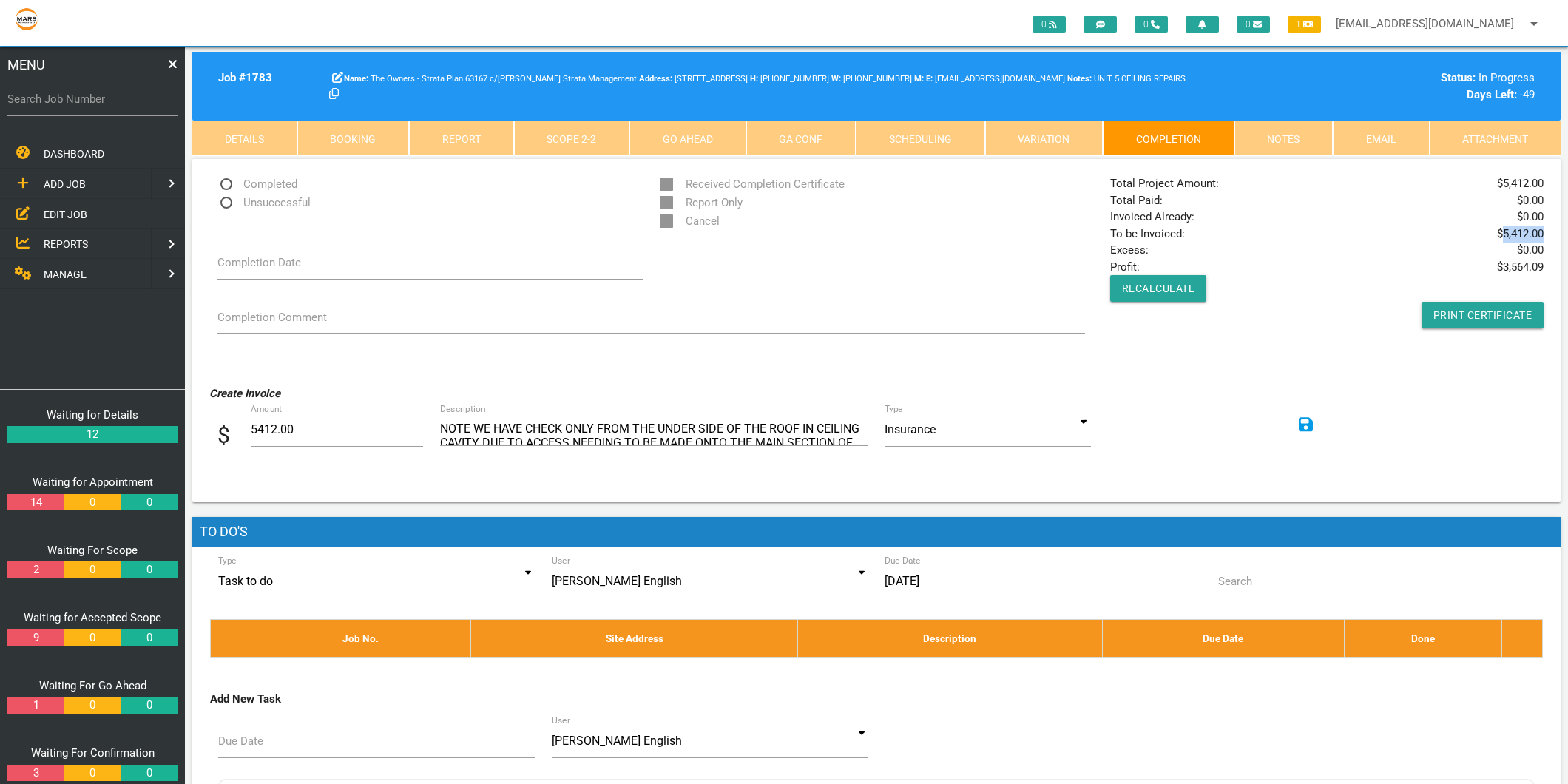
click at [1541, 232] on span "$ 5,412.00" at bounding box center [1520, 234] width 47 height 17
copy span "5,412.00"
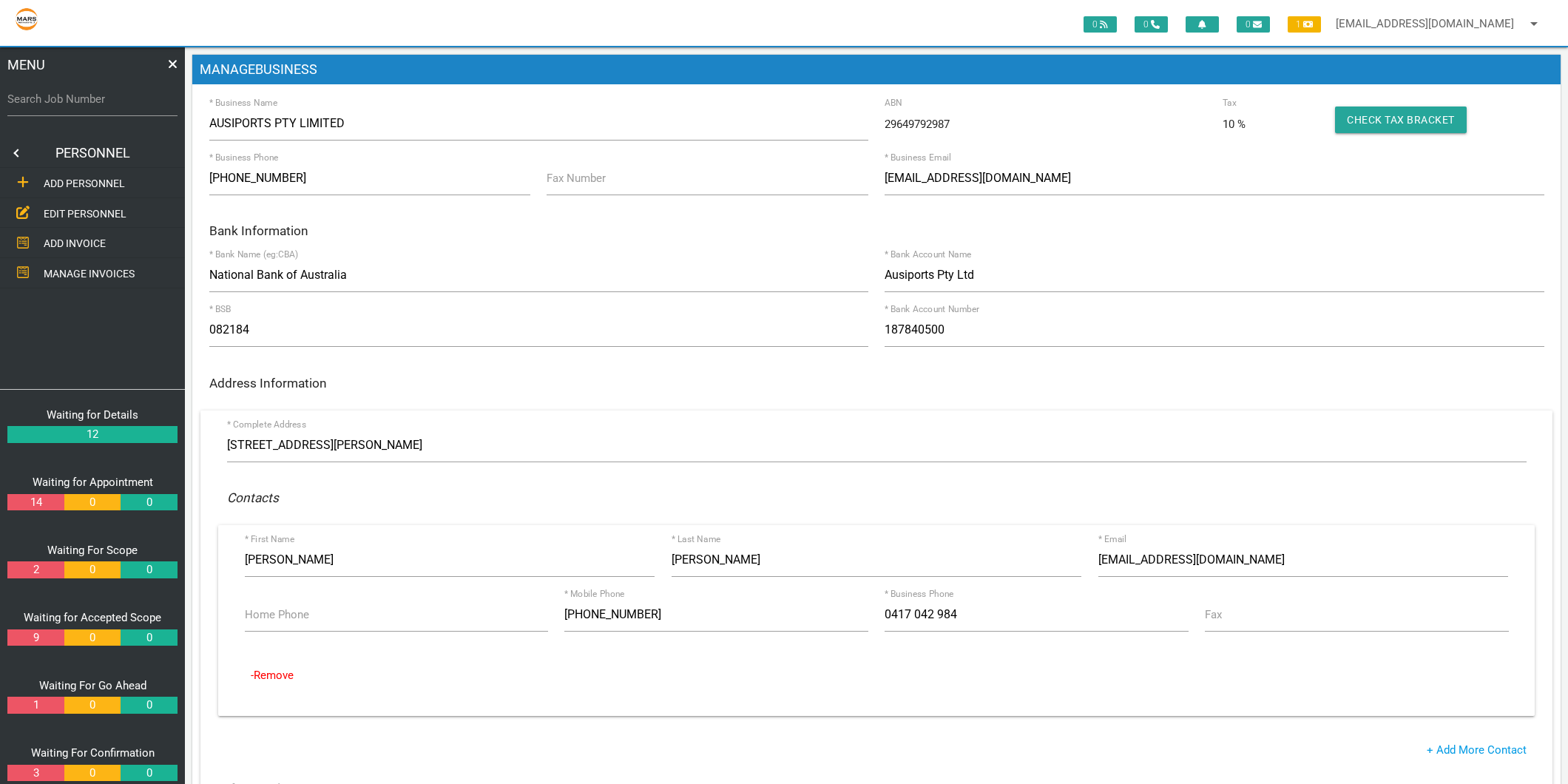
scroll to position [164, 0]
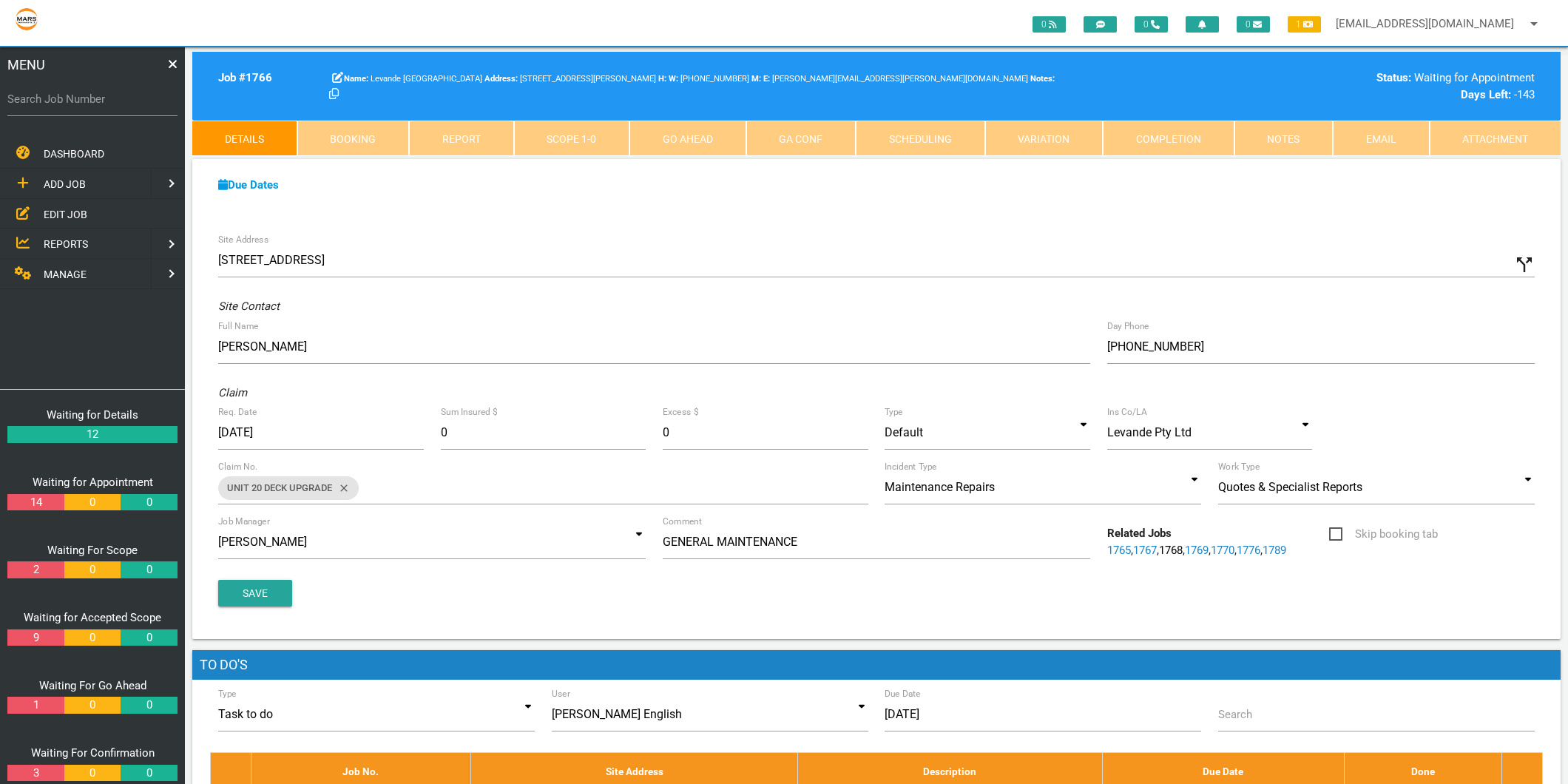
click at [119, 97] on label "Search Job Number" at bounding box center [92, 99] width 170 height 17
click at [119, 97] on input "Search Job Number" at bounding box center [92, 99] width 170 height 34
type input "1767"
click at [570, 137] on link "Scope 1 - 0" at bounding box center [572, 138] width 116 height 36
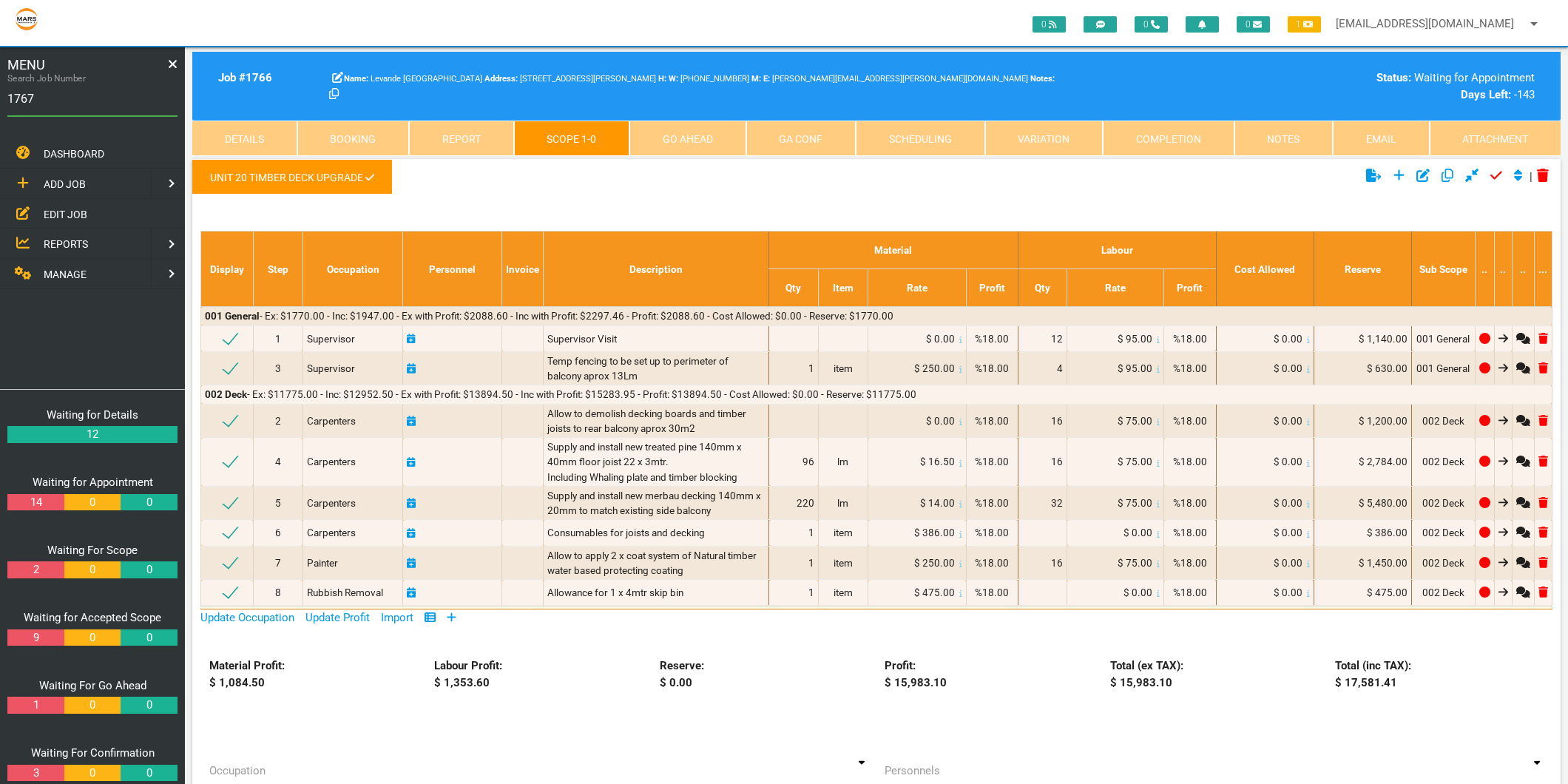
click at [1178, 133] on link "Completion" at bounding box center [1169, 138] width 131 height 36
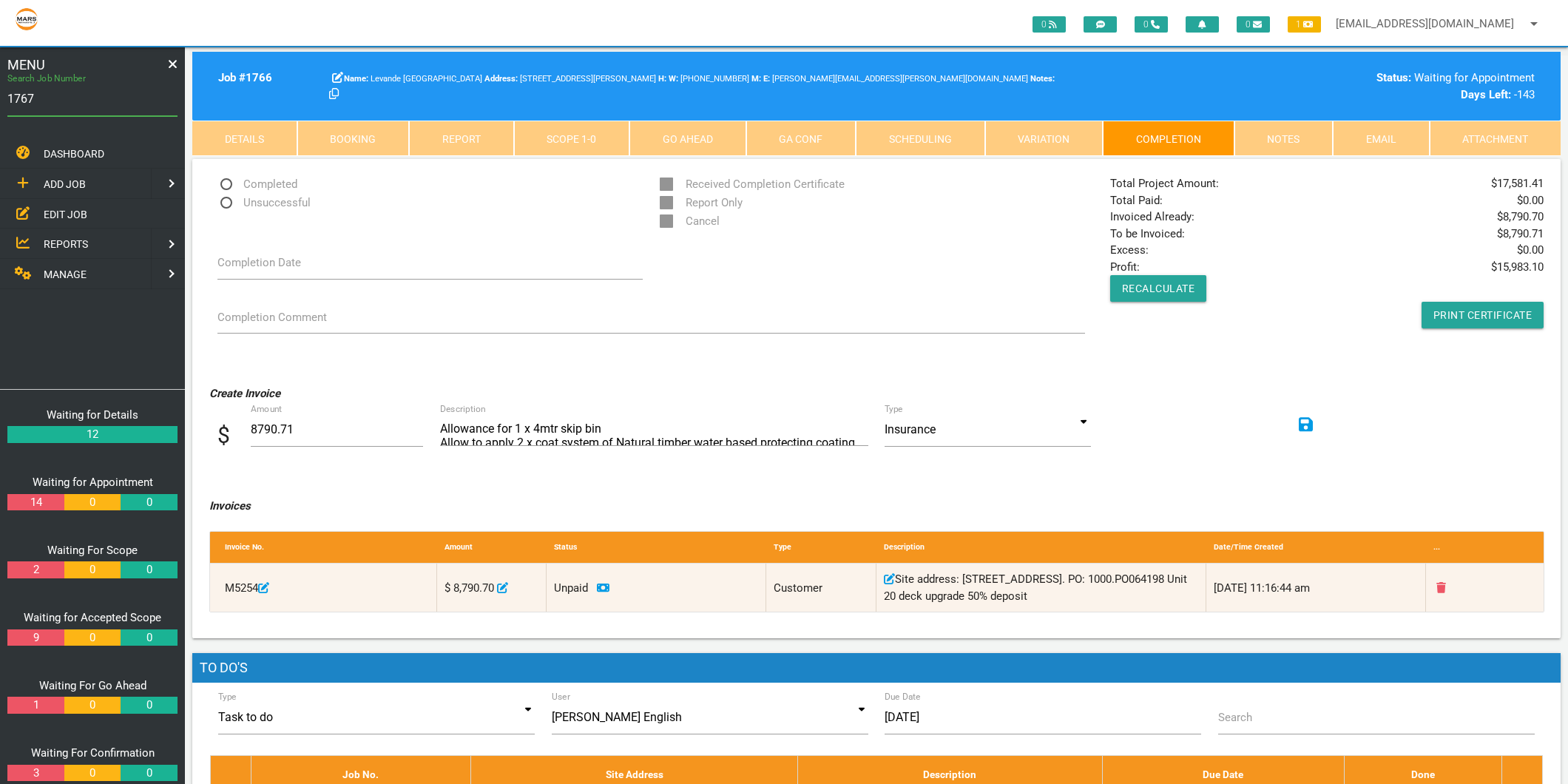
click at [78, 104] on input "1767" at bounding box center [92, 99] width 170 height 34
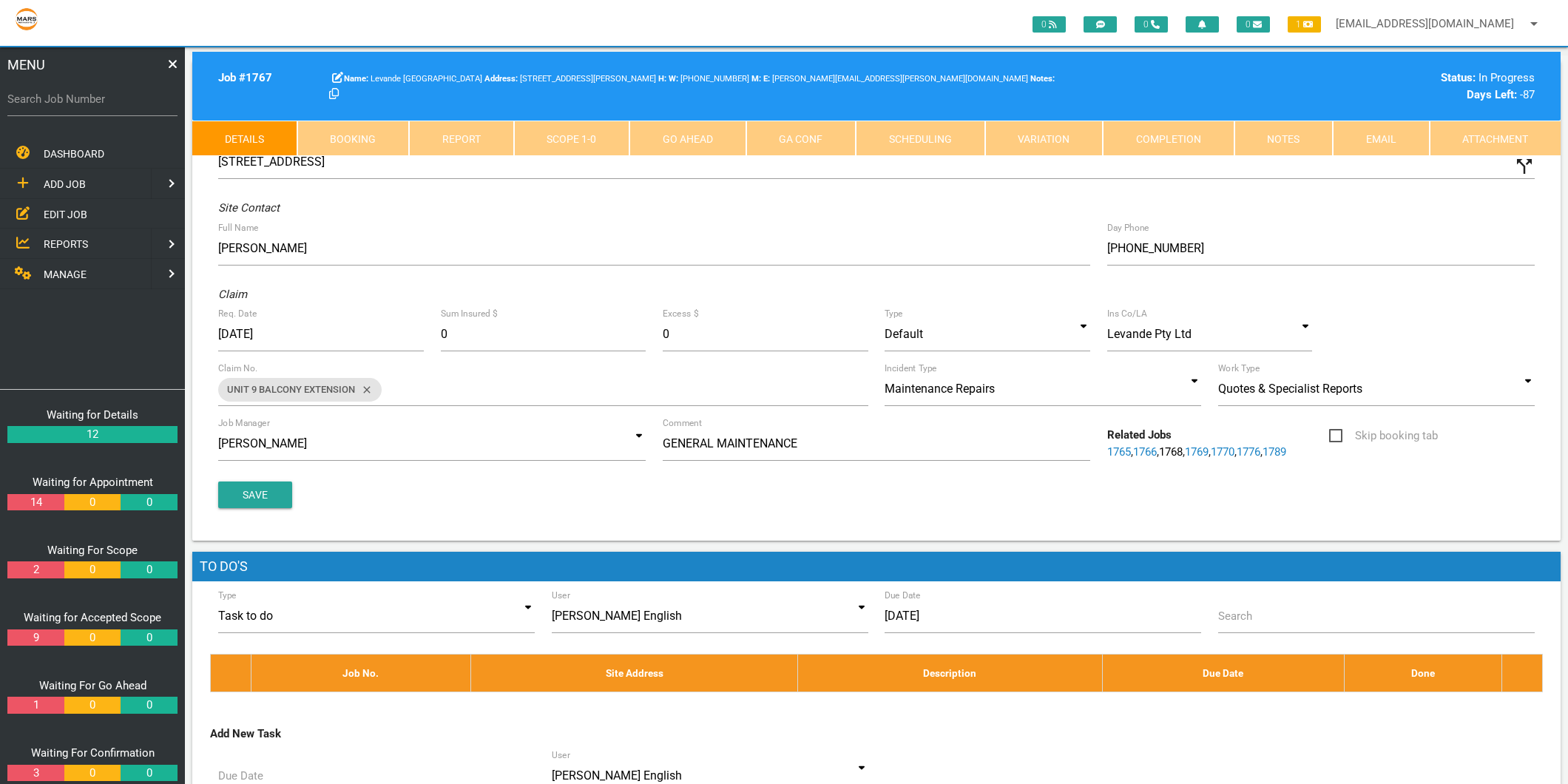
click at [1155, 149] on link "Completion" at bounding box center [1169, 138] width 131 height 36
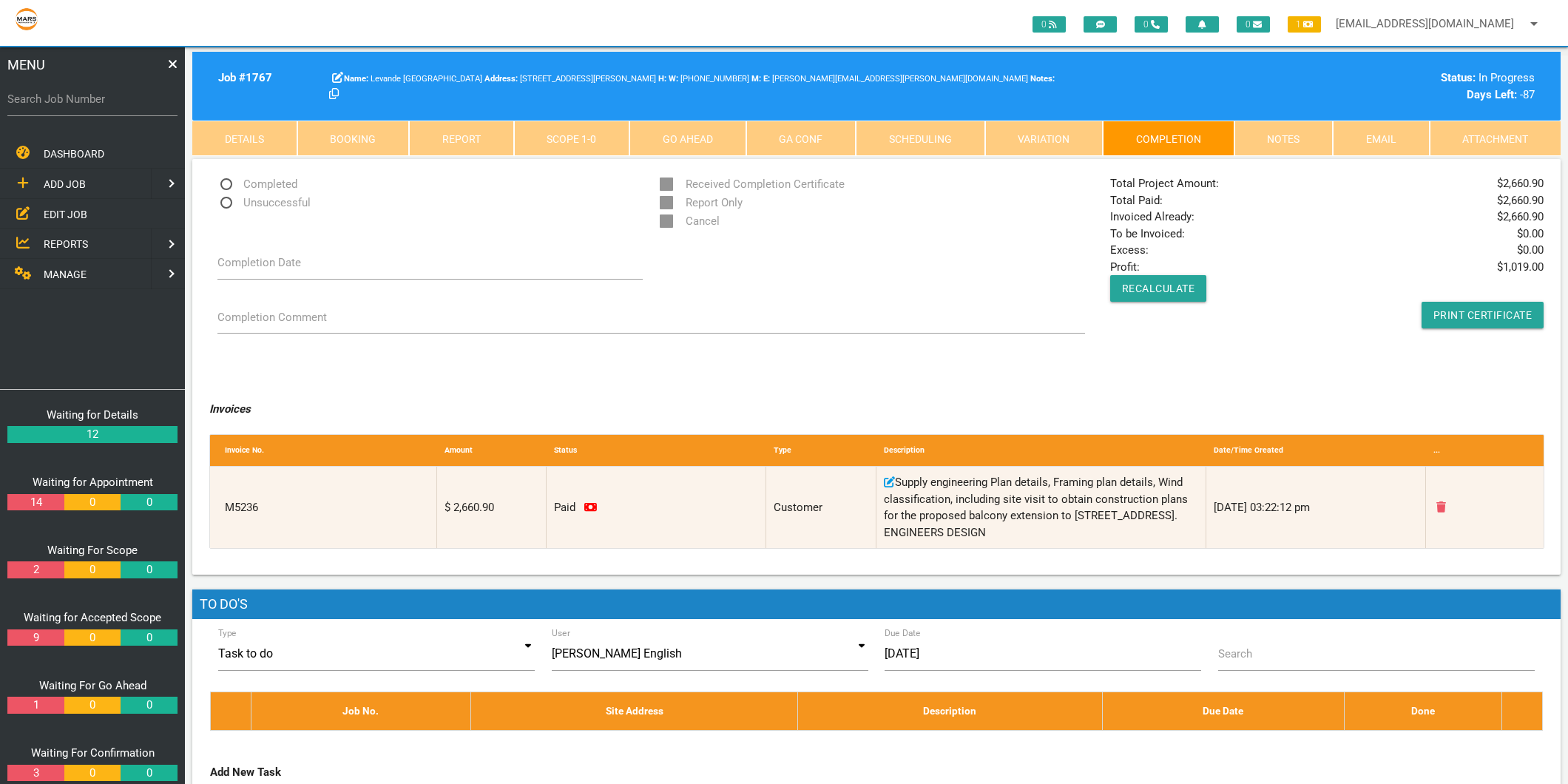
click at [60, 94] on label "Search Job Number" at bounding box center [92, 99] width 170 height 17
click at [60, 94] on input "Search Job Number" at bounding box center [92, 99] width 170 height 34
type input "1781"
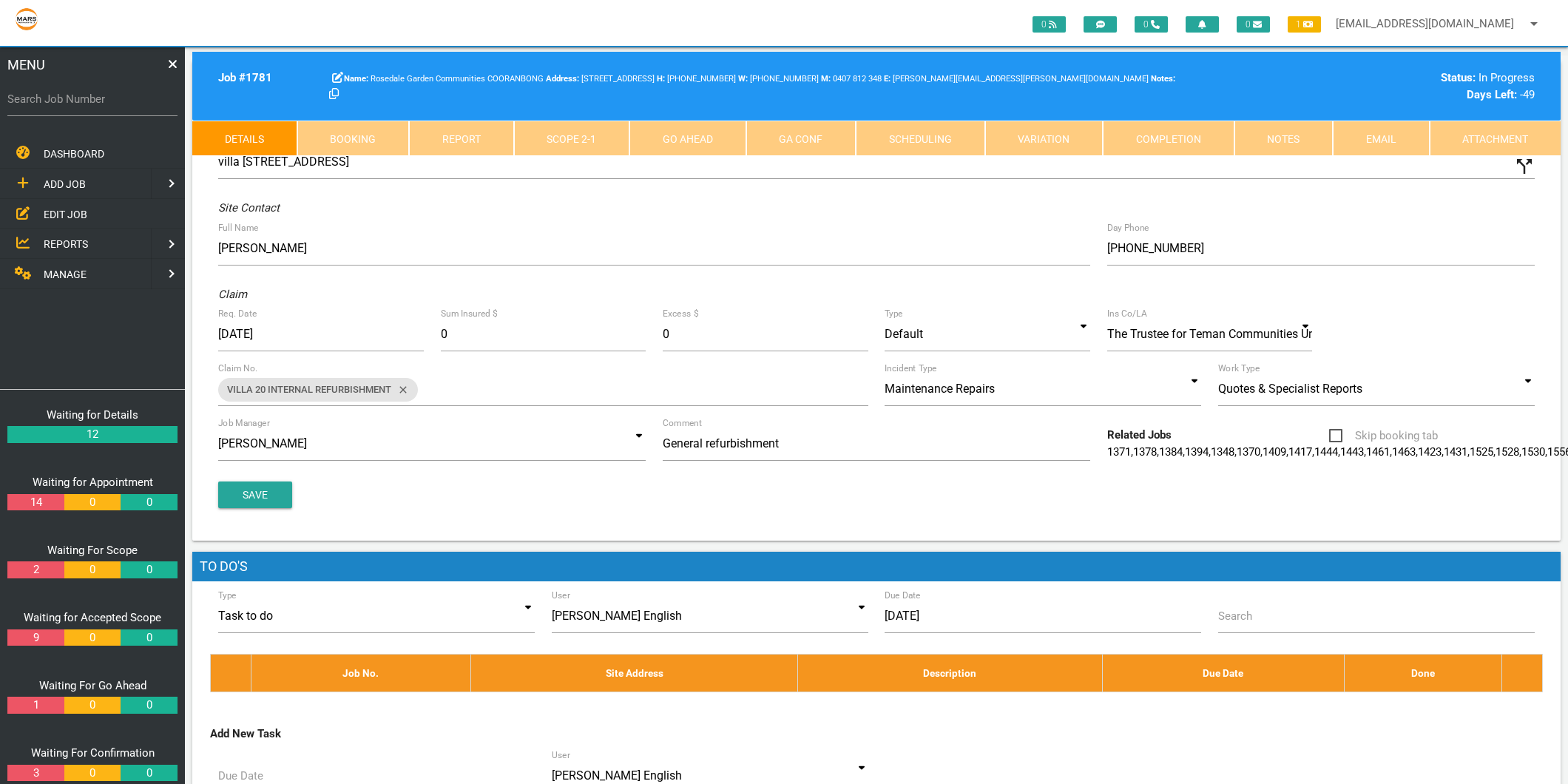
click at [1209, 141] on link "Completion" at bounding box center [1169, 138] width 131 height 36
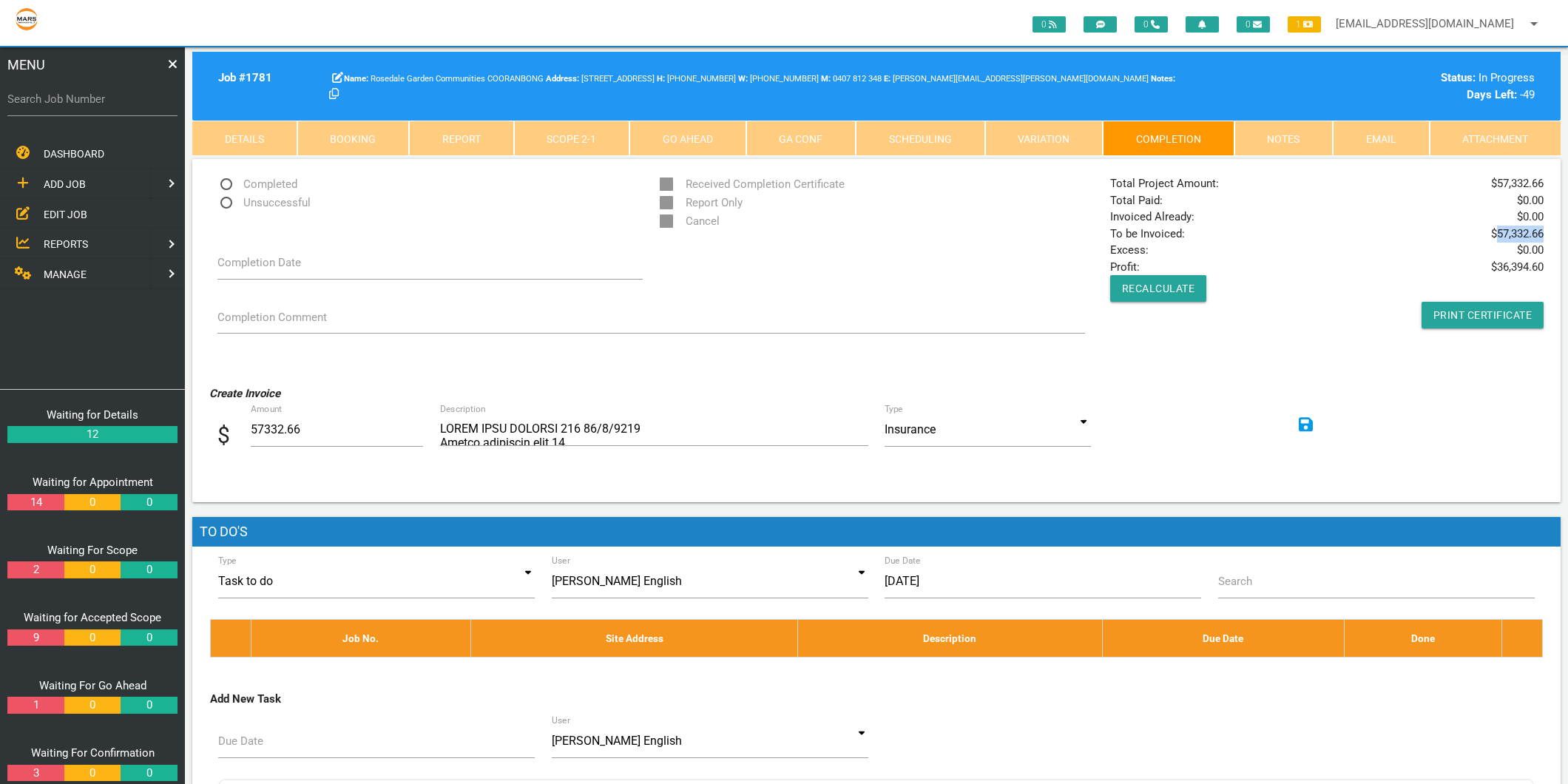
drag, startPoint x: 1498, startPoint y: 234, endPoint x: 1542, endPoint y: 233, distance: 44.0
click at [1542, 233] on span "$ 57,332.66" at bounding box center [1516, 234] width 52 height 17
copy span "57,332.66"
click at [65, 92] on label "Search Job Number" at bounding box center [92, 99] width 170 height 17
click at [65, 92] on input "Search Job Number" at bounding box center [92, 99] width 170 height 34
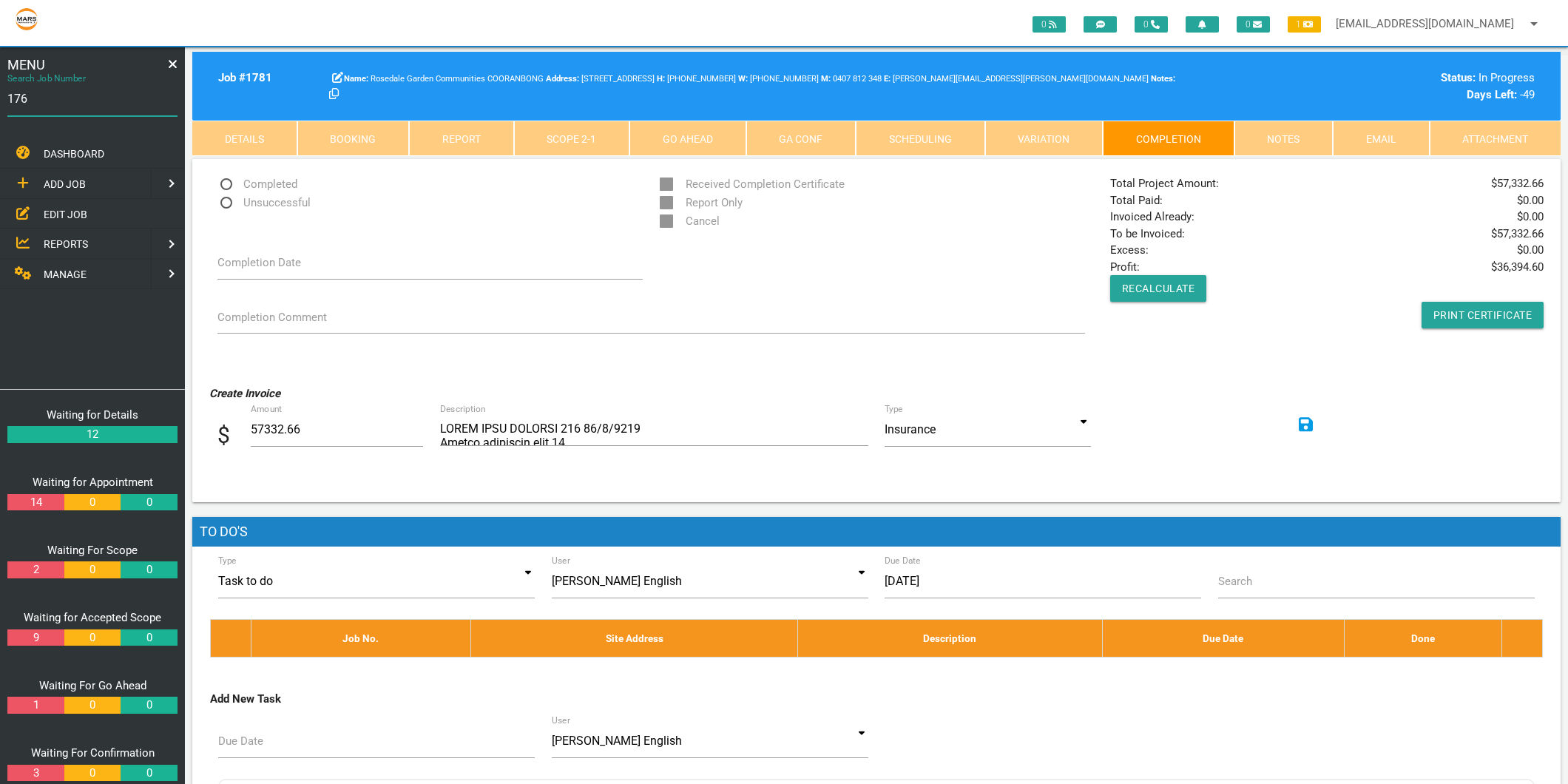
type input "1766"
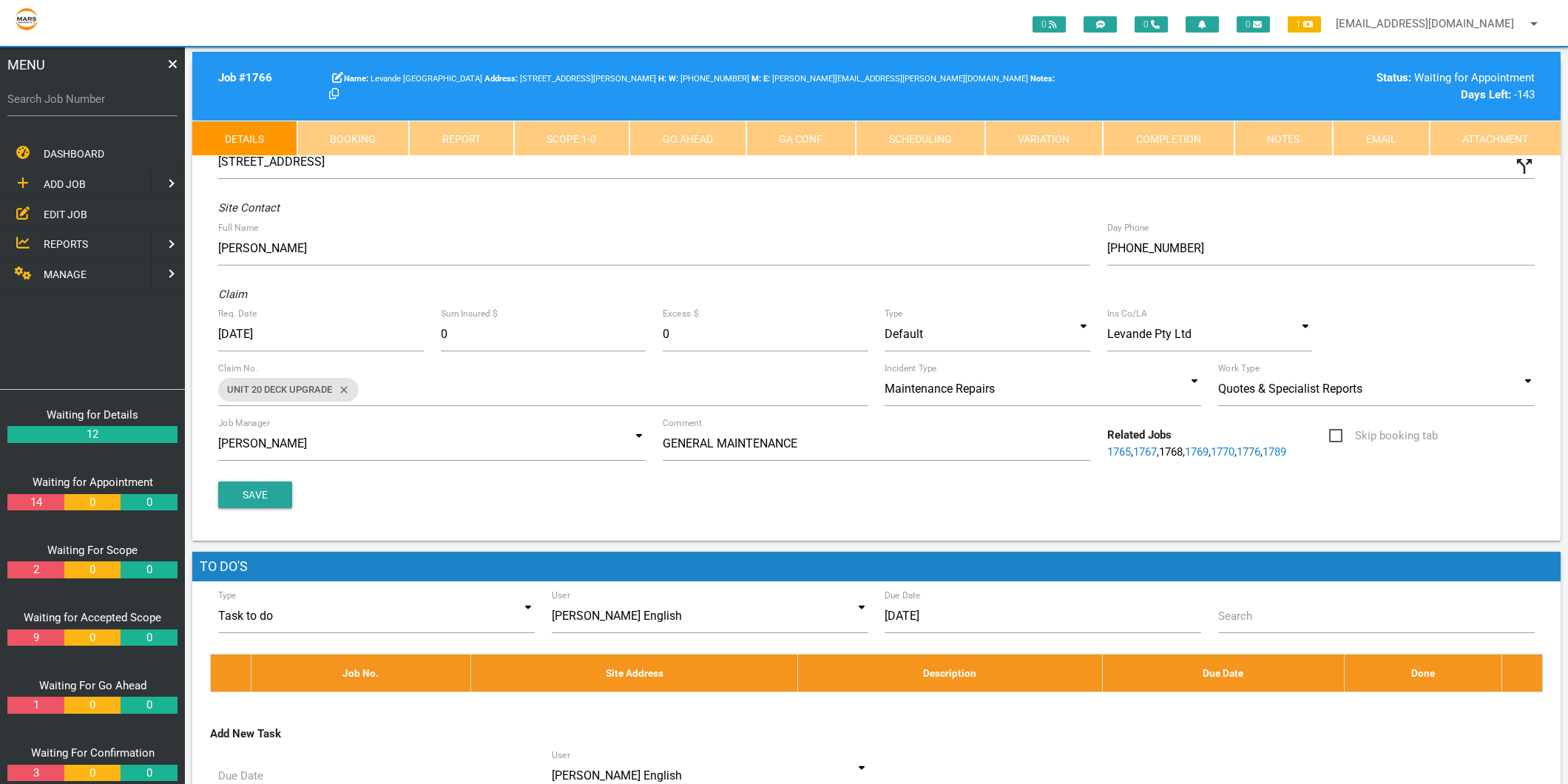
click at [1196, 141] on link "Completion" at bounding box center [1169, 138] width 131 height 36
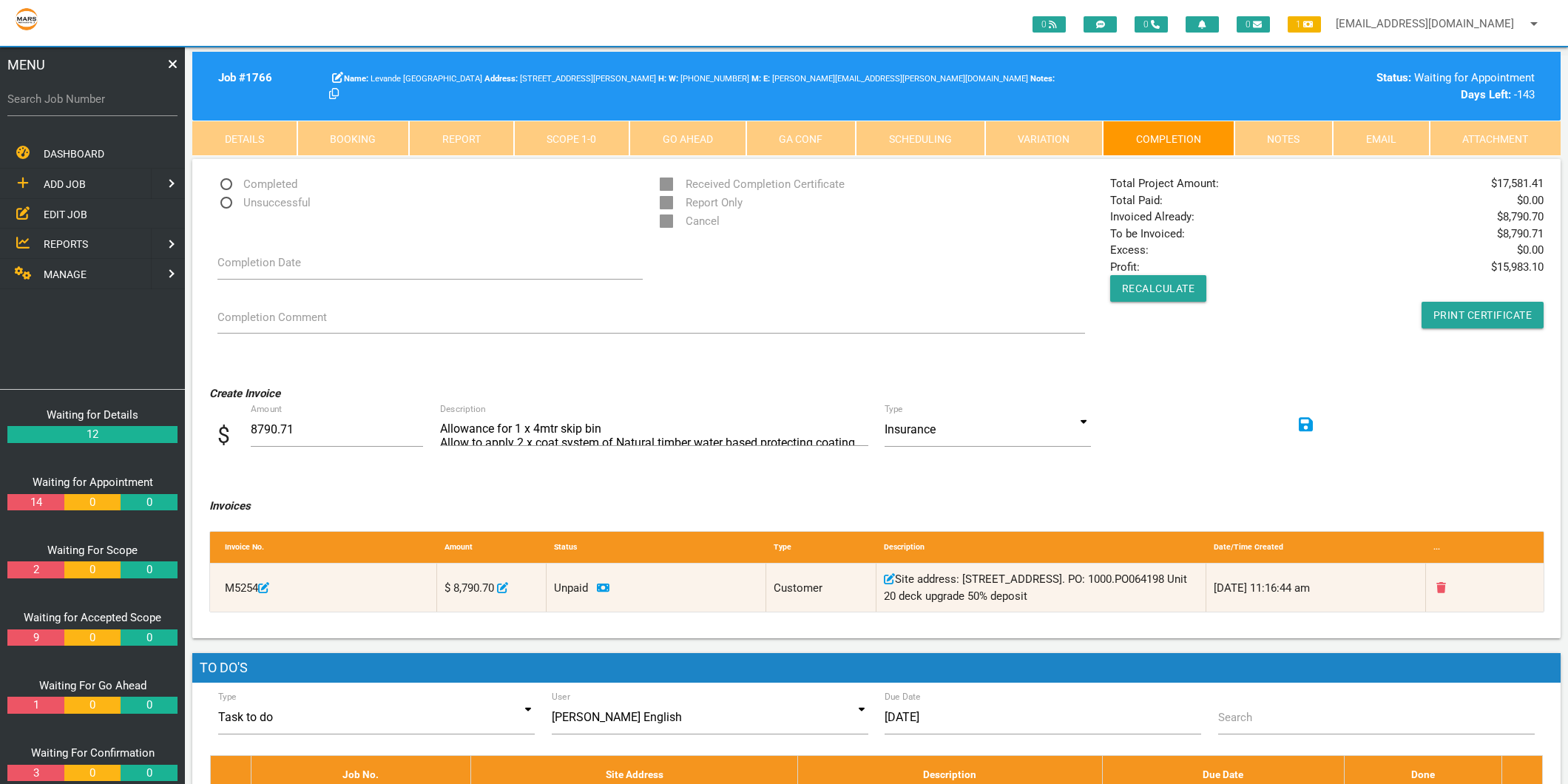
drag, startPoint x: 1500, startPoint y: 180, endPoint x: 1544, endPoint y: 183, distance: 44.1
click at [1544, 183] on div "Total Project Amount: $ 17,581.41 Total Paid: $ 0.00 Invoiced Already: $ 8,790.…" at bounding box center [1327, 252] width 450 height 153
drag, startPoint x: 1544, startPoint y: 183, endPoint x: 1477, endPoint y: 188, distance: 67.2
click at [1477, 188] on div "Total Project Amount: $ 17,581.41 Total Paid: $ 0.00 Invoiced Already: $ 8,790.…" at bounding box center [1327, 252] width 450 height 153
drag, startPoint x: 1499, startPoint y: 182, endPoint x: 1542, endPoint y: 183, distance: 43.0
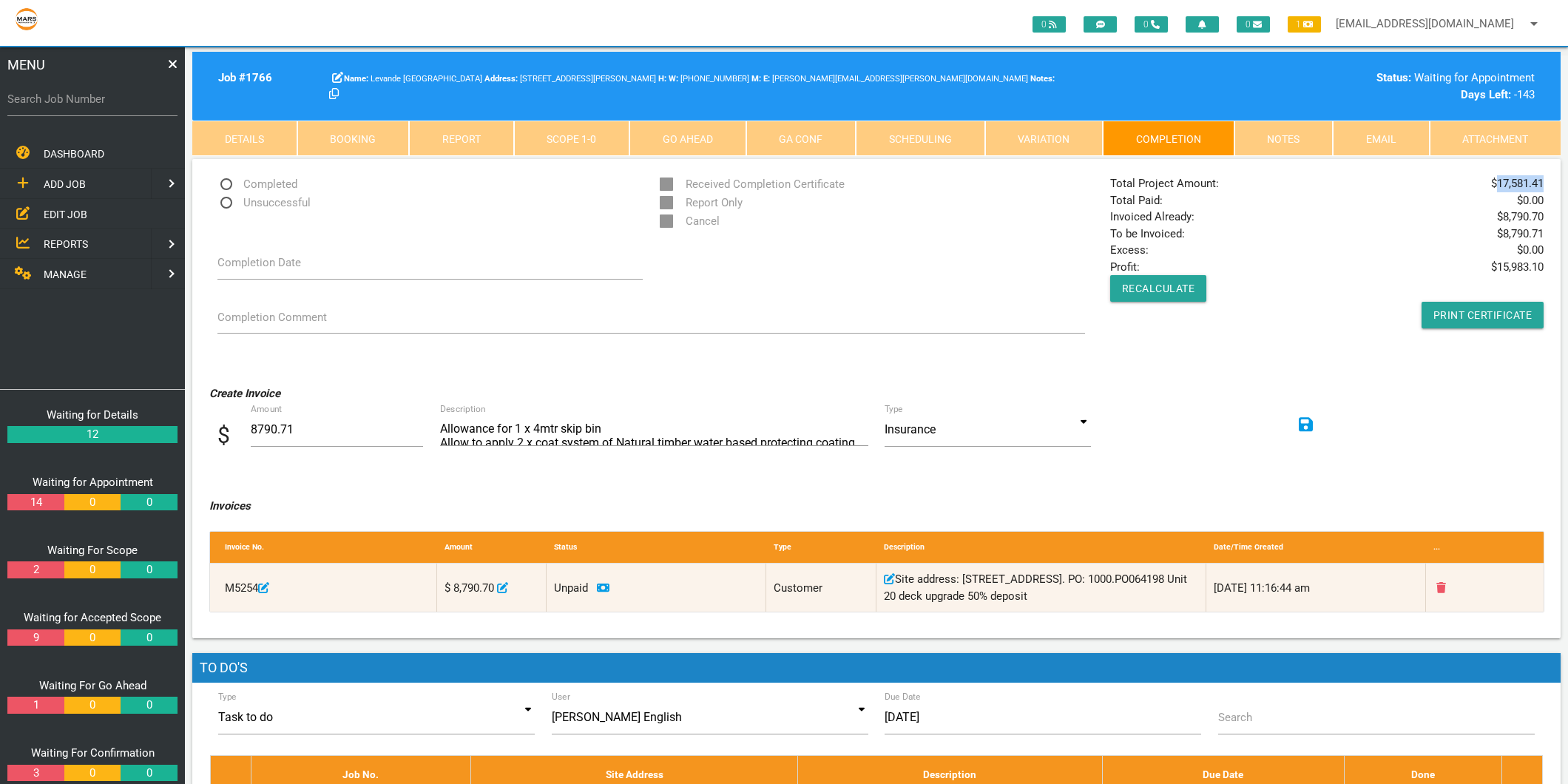
click at [1542, 183] on span "$ 17,581.41" at bounding box center [1516, 184] width 52 height 17
copy span "17,581.41"
drag, startPoint x: 1502, startPoint y: 216, endPoint x: 1541, endPoint y: 215, distance: 39.0
click at [1541, 215] on span "$ 8,790.70" at bounding box center [1520, 217] width 47 height 17
copy span "8,790.70"
